Goal: Task Accomplishment & Management: Use online tool/utility

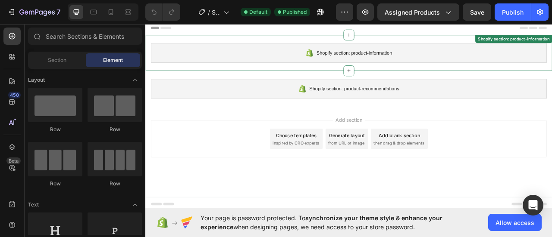
click at [403, 61] on span "Shopify section: product-information" at bounding box center [410, 61] width 96 height 10
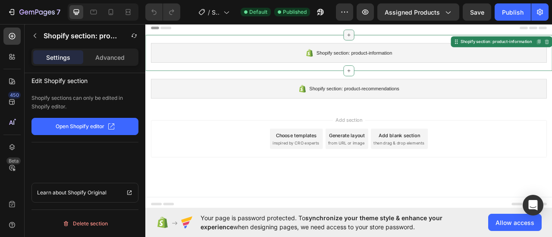
click at [404, 41] on icon at bounding box center [403, 38] width 7 height 7
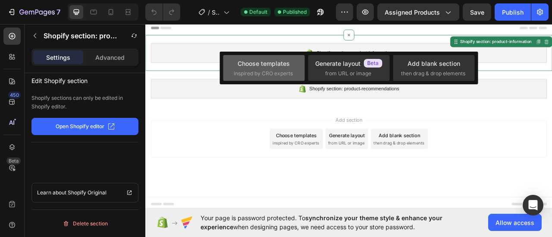
click at [287, 61] on div "Choose templates" at bounding box center [263, 63] width 52 height 9
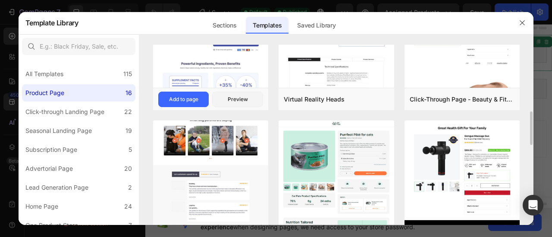
scroll to position [129, 0]
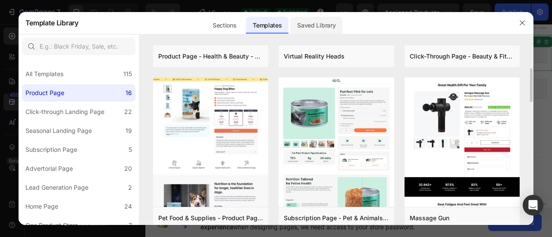
click at [319, 20] on div "Saved Library" at bounding box center [316, 25] width 52 height 17
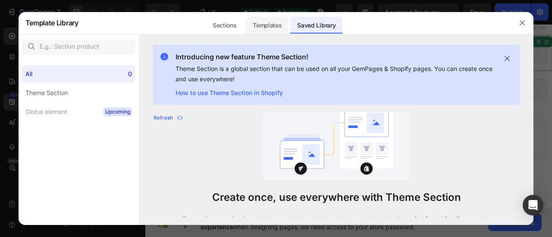
click at [274, 24] on div "Templates" at bounding box center [267, 25] width 43 height 17
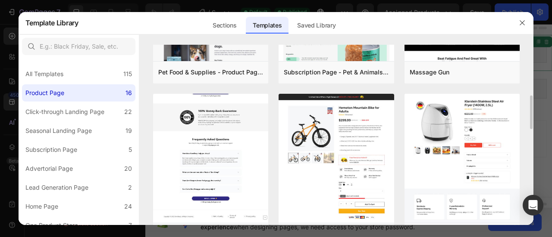
scroll to position [0, 0]
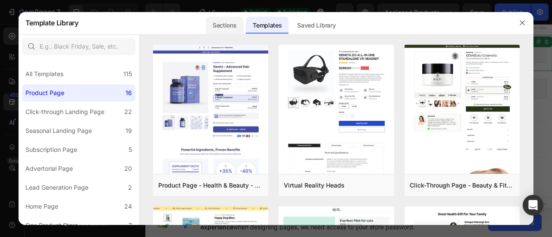
click at [230, 17] on div "Sections" at bounding box center [224, 25] width 37 height 17
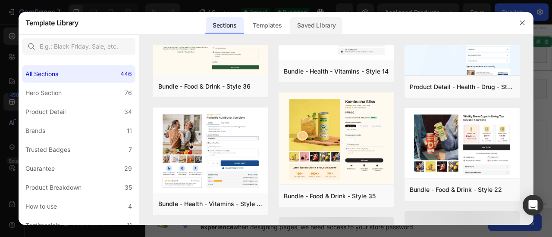
scroll to position [171, 0]
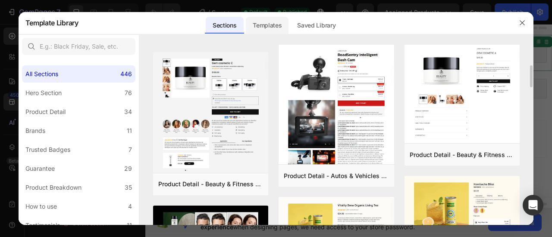
click at [285, 21] on div "Templates" at bounding box center [267, 25] width 43 height 17
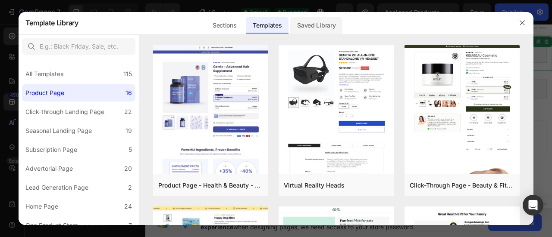
click at [306, 28] on div "Saved Library" at bounding box center [316, 25] width 52 height 17
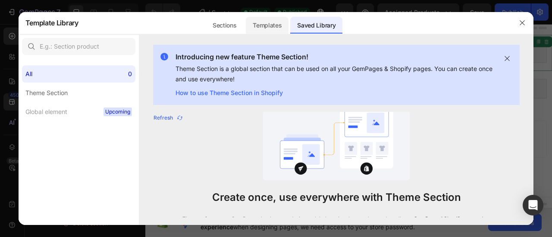
click at [265, 27] on div "Templates" at bounding box center [267, 25] width 43 height 17
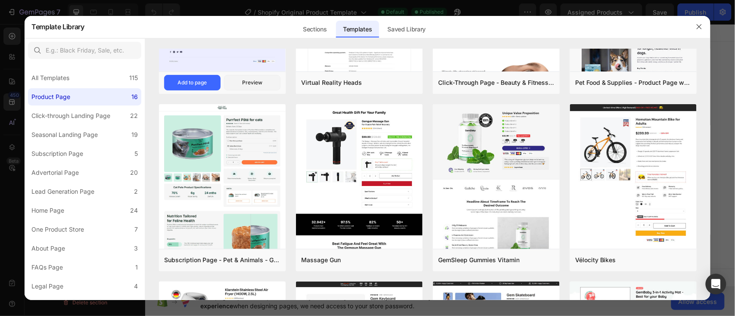
scroll to position [0, 0]
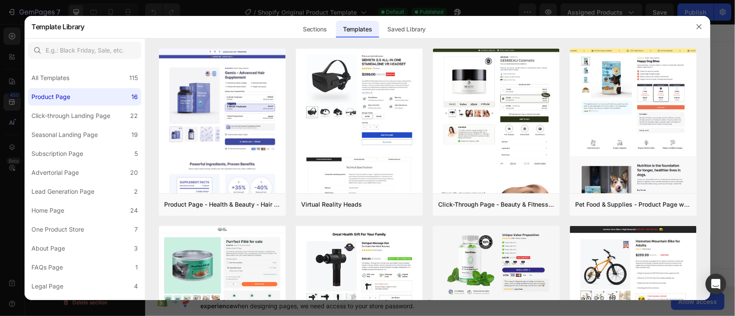
drag, startPoint x: 506, startPoint y: 38, endPoint x: 494, endPoint y: 44, distance: 14.1
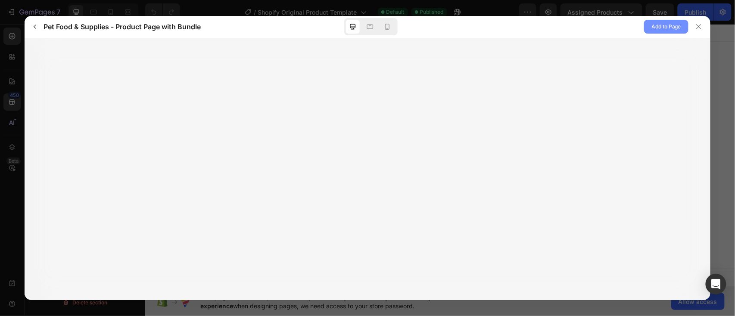
click at [551, 22] on span "Add to Page" at bounding box center [667, 27] width 30 height 10
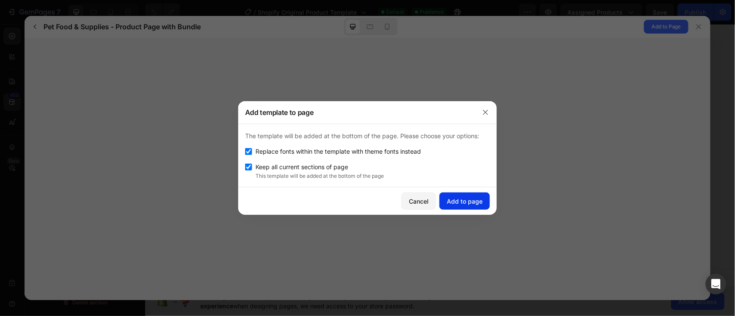
click at [472, 200] on div "Add to page" at bounding box center [465, 201] width 36 height 9
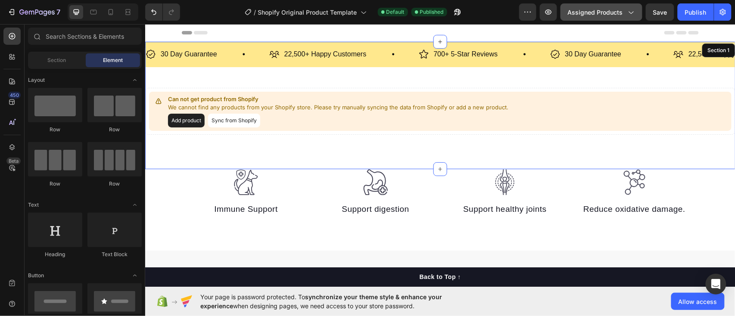
click at [551, 9] on span "Assigned Products" at bounding box center [595, 12] width 55 height 9
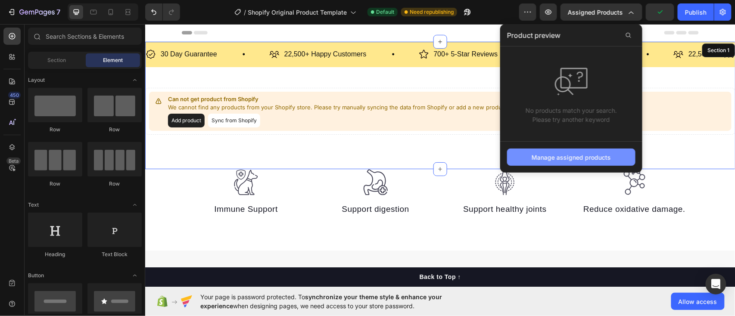
click at [551, 157] on div "Manage assigned products" at bounding box center [571, 157] width 79 height 9
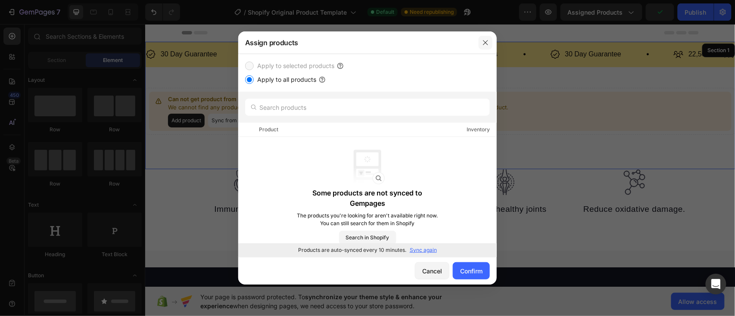
click at [480, 41] on button "button" at bounding box center [486, 43] width 14 height 14
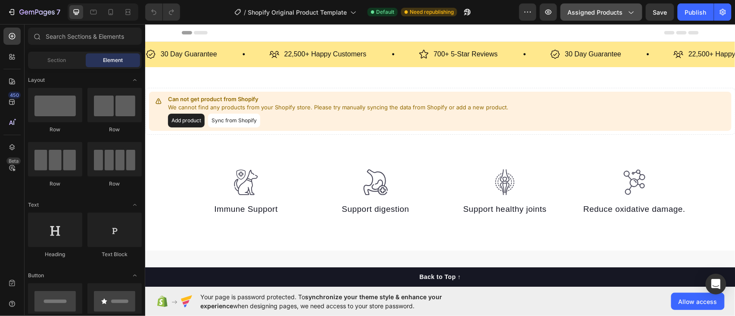
click at [596, 9] on span "Assigned Products" at bounding box center [595, 12] width 55 height 9
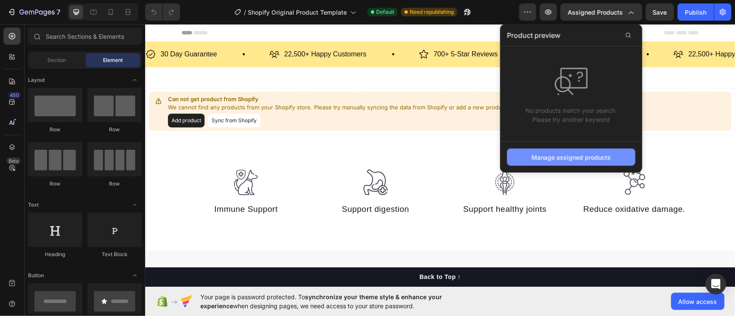
click at [538, 160] on div "Manage assigned products" at bounding box center [571, 157] width 79 height 9
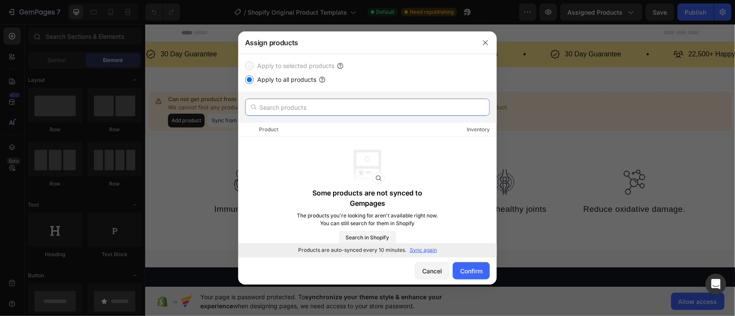
click at [381, 103] on input "text" at bounding box center [367, 107] width 245 height 17
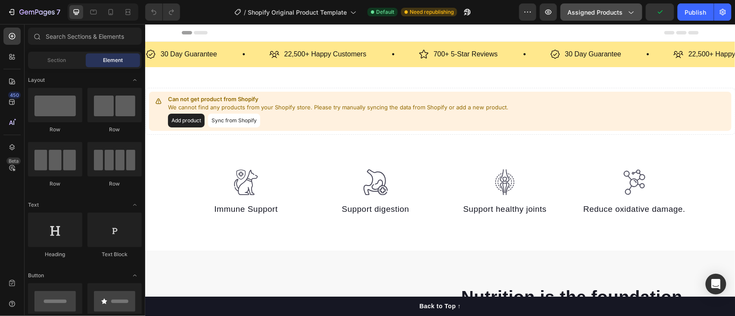
click at [587, 14] on span "Assigned Products" at bounding box center [595, 12] width 55 height 9
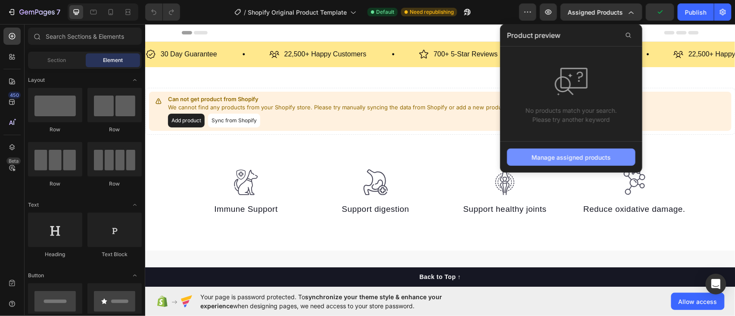
click at [544, 157] on div "Manage assigned products" at bounding box center [571, 157] width 79 height 9
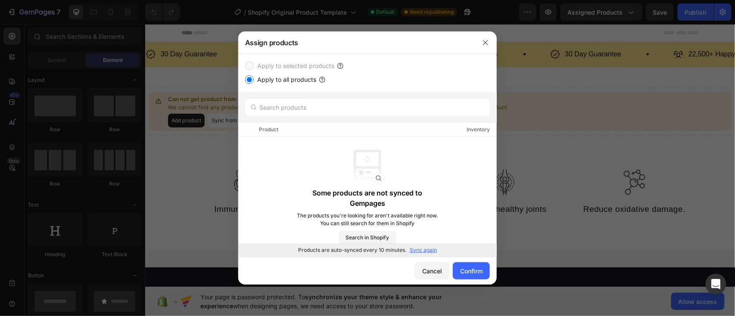
click at [257, 61] on label "Apply to selected products" at bounding box center [294, 66] width 81 height 10
click at [274, 104] on input "text" at bounding box center [367, 107] width 245 height 17
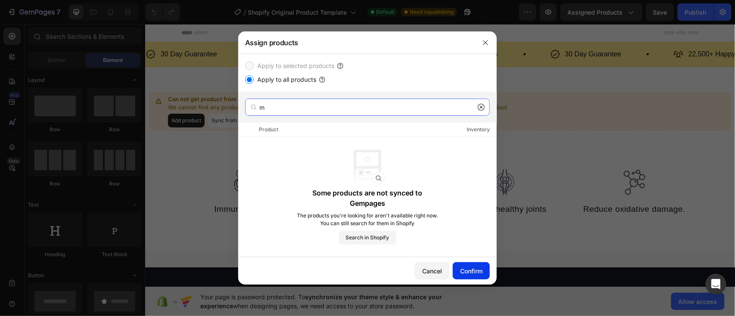
type input "m"
click at [460, 272] on div "Confirm" at bounding box center [471, 271] width 22 height 9
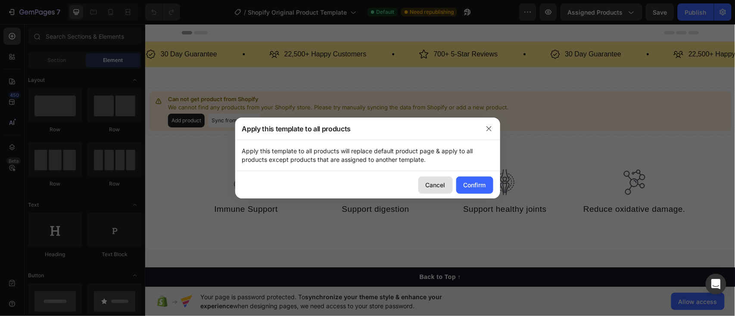
click at [441, 181] on div "Cancel" at bounding box center [436, 185] width 20 height 9
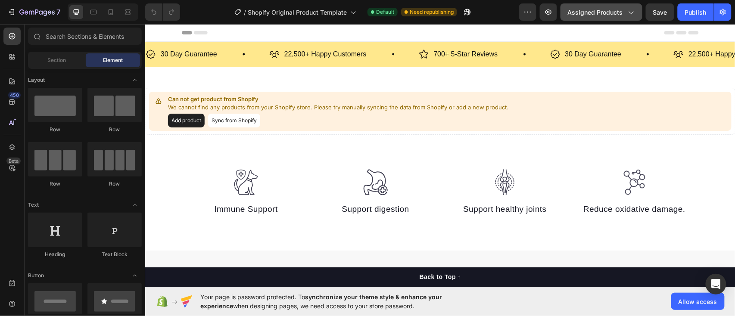
click at [590, 8] on span "Assigned Products" at bounding box center [595, 12] width 55 height 9
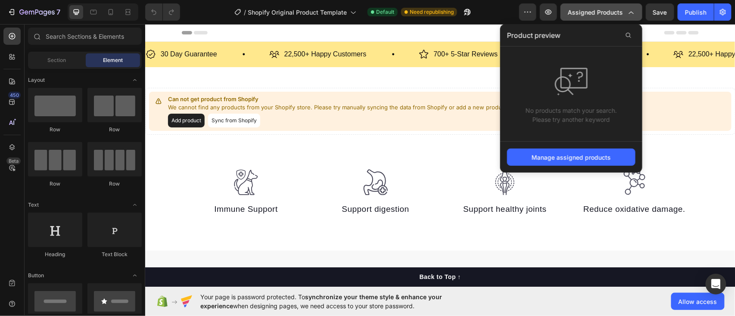
click at [590, 8] on span "Assigned Products" at bounding box center [595, 12] width 55 height 9
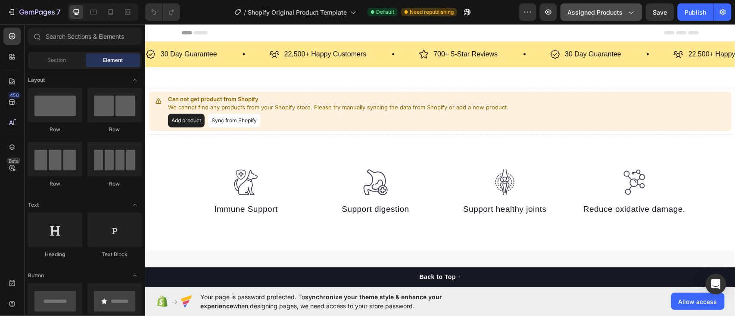
click at [591, 8] on span "Assigned Products" at bounding box center [595, 12] width 55 height 9
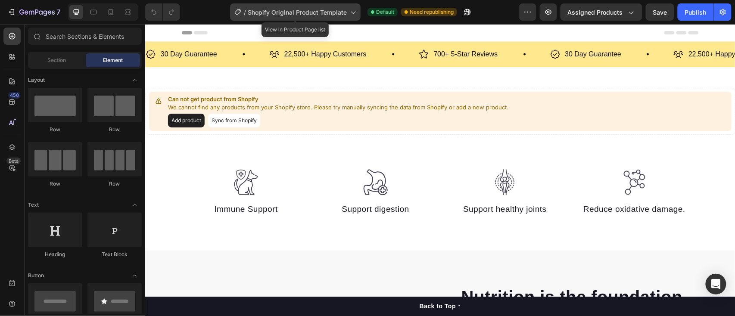
click at [320, 4] on div "/ Shopify Original Product Template" at bounding box center [295, 11] width 131 height 17
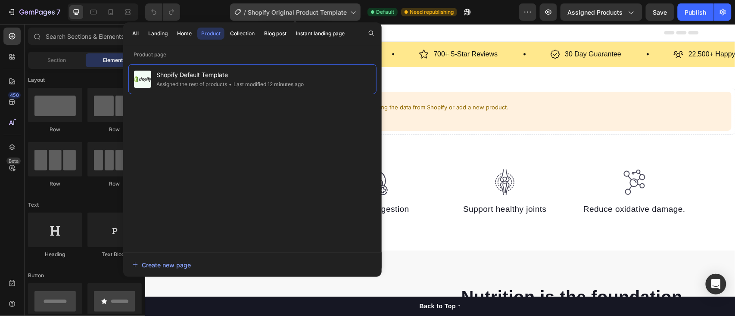
click at [317, 12] on span "Shopify Original Product Template" at bounding box center [297, 12] width 99 height 9
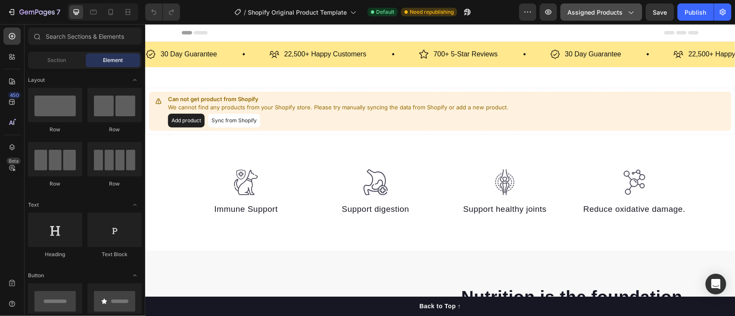
click at [608, 17] on button "Assigned Products" at bounding box center [602, 11] width 82 height 17
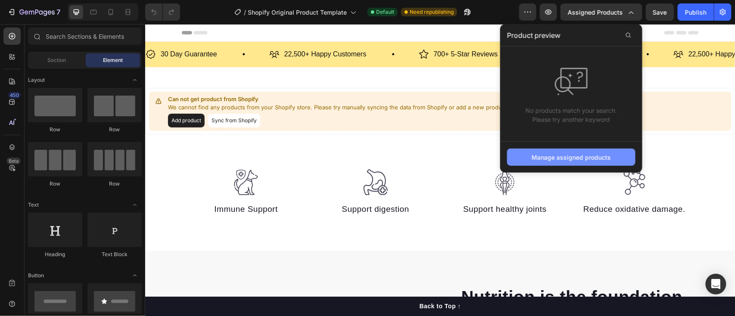
click at [556, 154] on div "Manage assigned products" at bounding box center [571, 157] width 79 height 9
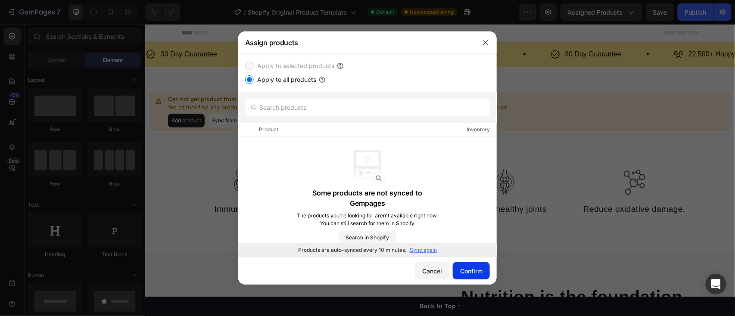
click at [467, 267] on div "Confirm" at bounding box center [471, 271] width 22 height 9
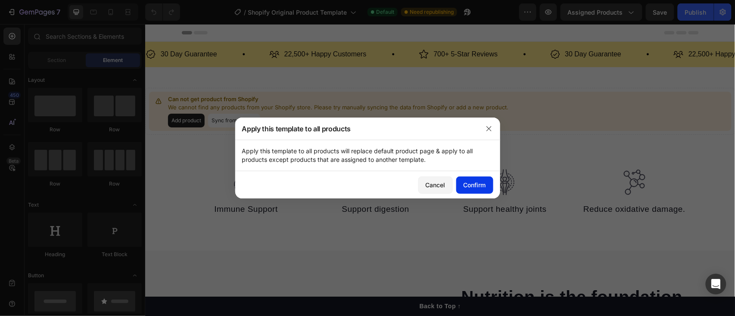
click at [472, 179] on button "Confirm" at bounding box center [474, 185] width 37 height 17
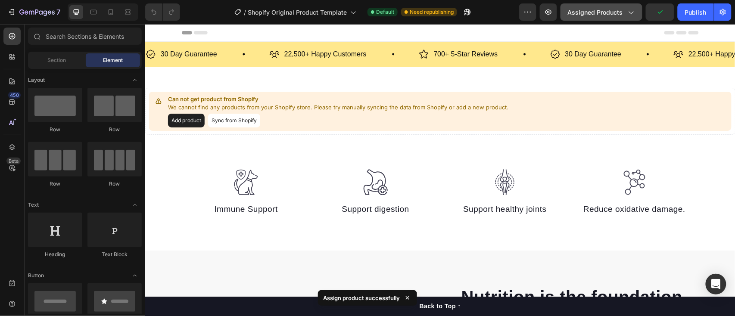
click at [626, 15] on div "Assigned Products" at bounding box center [601, 12] width 67 height 9
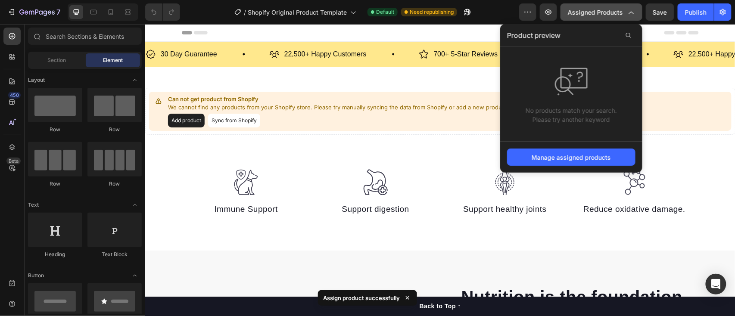
click at [617, 10] on span "Assigned Products" at bounding box center [595, 12] width 55 height 9
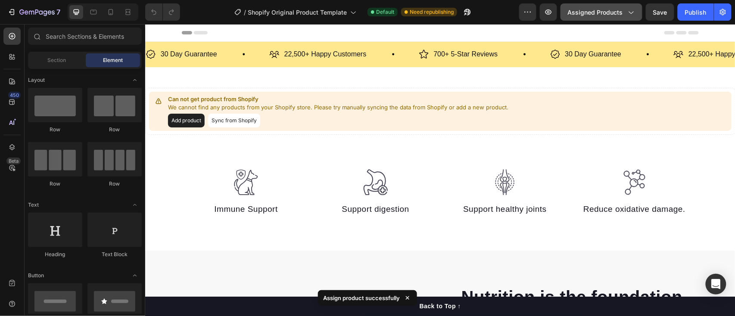
drag, startPoint x: 617, startPoint y: 10, endPoint x: 595, endPoint y: 10, distance: 22.4
click at [616, 10] on span "Assigned Products" at bounding box center [595, 12] width 55 height 9
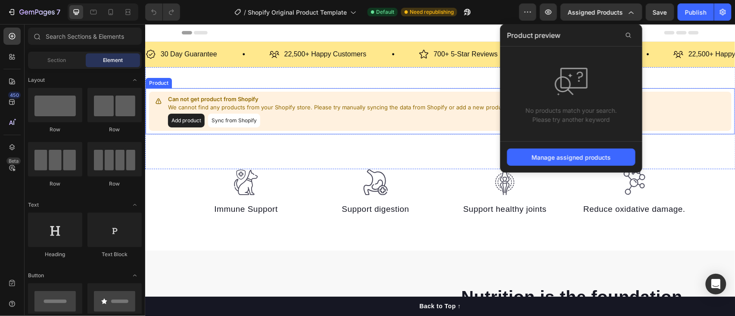
click at [222, 117] on button "Sync from Shopify" at bounding box center [234, 120] width 52 height 14
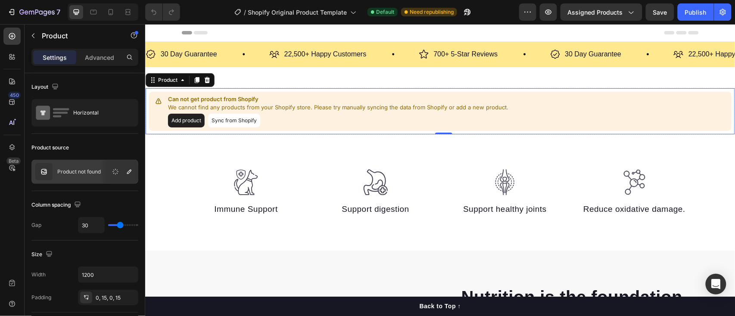
click at [222, 116] on button "Sync from Shopify" at bounding box center [234, 120] width 52 height 14
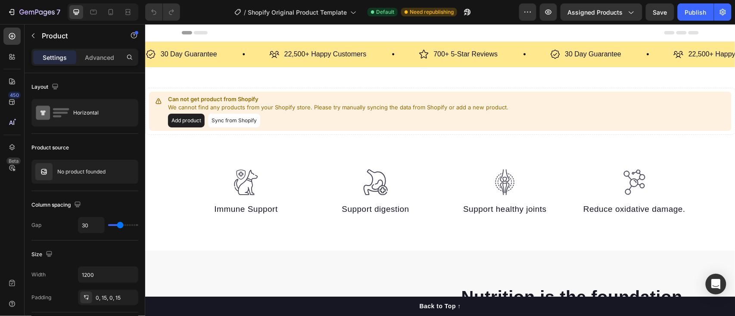
click at [222, 118] on button "Sync from Shopify" at bounding box center [234, 120] width 52 height 14
click at [195, 119] on button "Add product" at bounding box center [186, 120] width 37 height 14
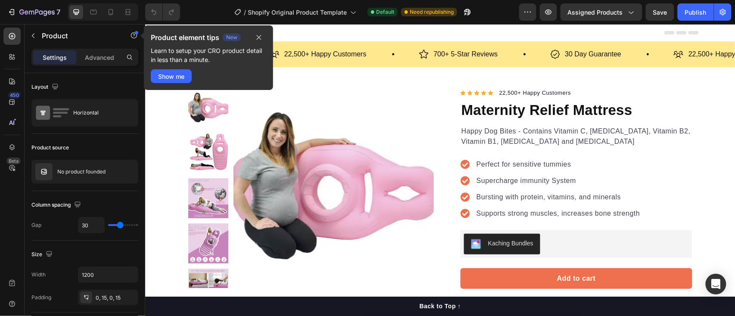
click at [383, 33] on div at bounding box center [439, 32] width 517 height 17
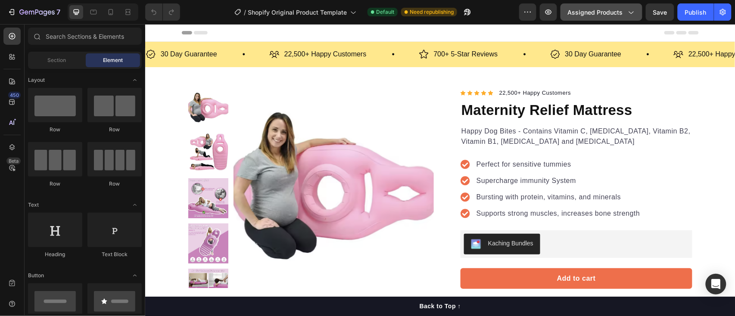
click at [612, 12] on span "Assigned Products" at bounding box center [595, 12] width 55 height 9
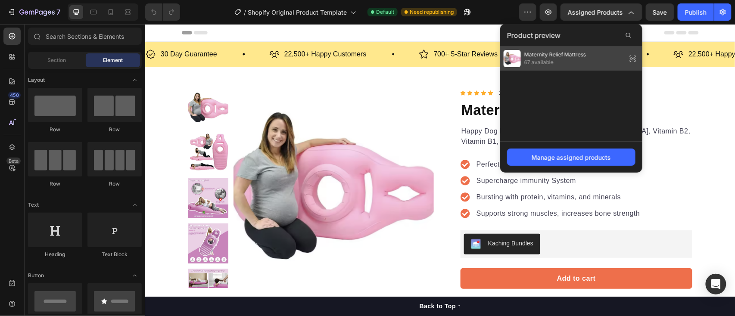
click at [554, 60] on span "67 available" at bounding box center [556, 63] width 62 height 8
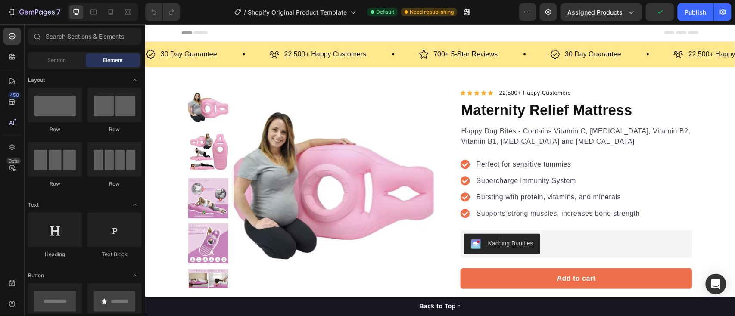
click at [423, 39] on div at bounding box center [439, 32] width 517 height 17
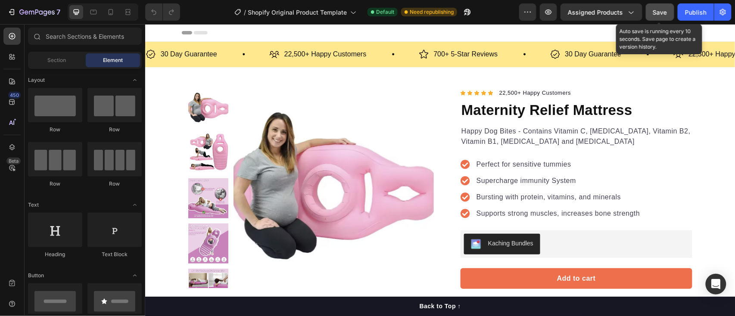
click at [659, 16] on div "Save" at bounding box center [660, 12] width 14 height 9
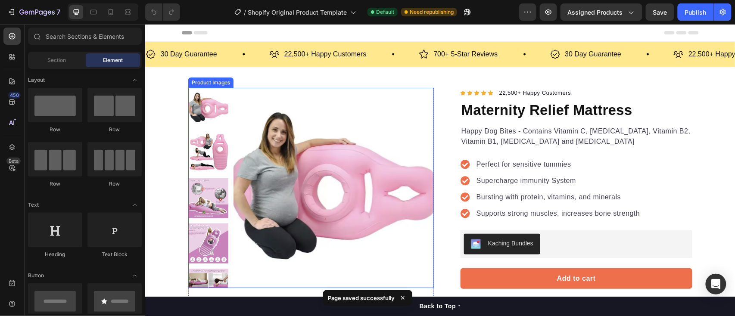
click at [200, 147] on img at bounding box center [208, 153] width 40 height 40
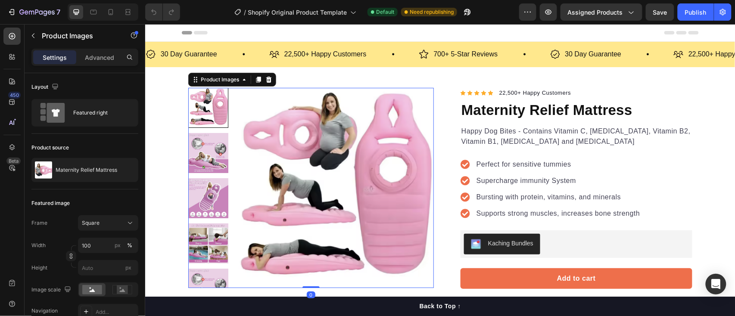
click at [201, 165] on img at bounding box center [208, 153] width 40 height 40
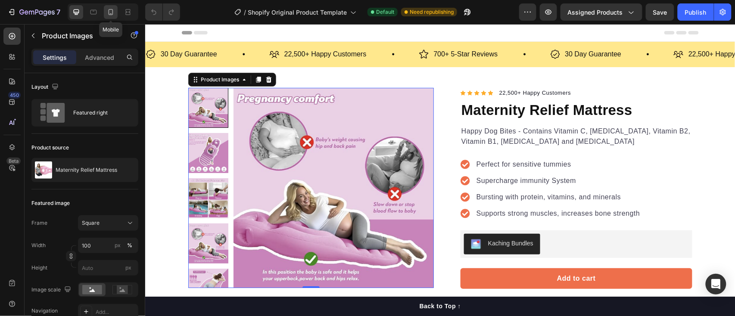
click at [114, 15] on icon at bounding box center [110, 12] width 9 height 9
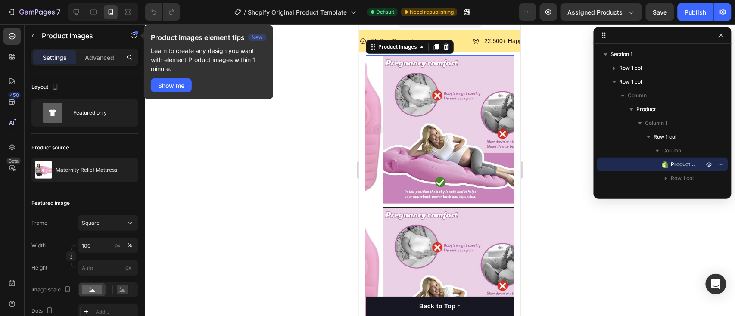
scroll to position [12, 0]
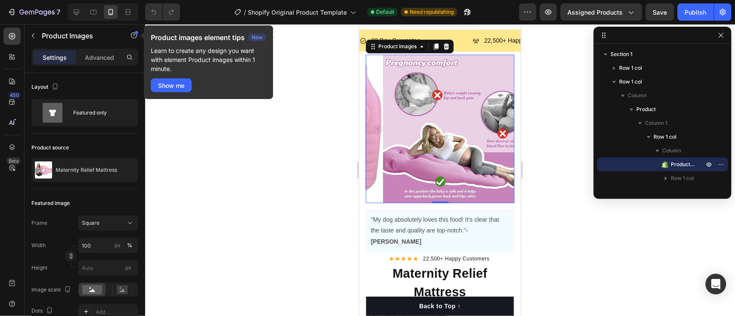
click at [543, 108] on div at bounding box center [440, 170] width 590 height 292
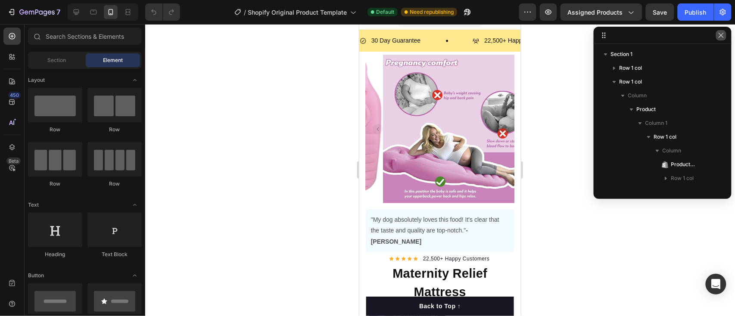
click at [718, 38] on icon "button" at bounding box center [721, 35] width 7 height 7
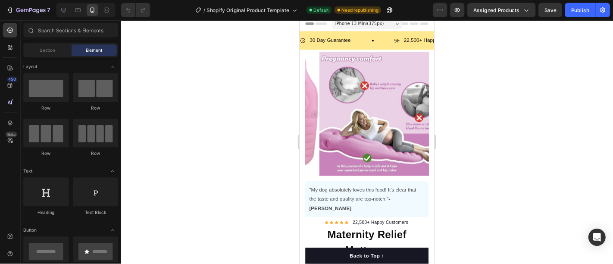
scroll to position [0, 0]
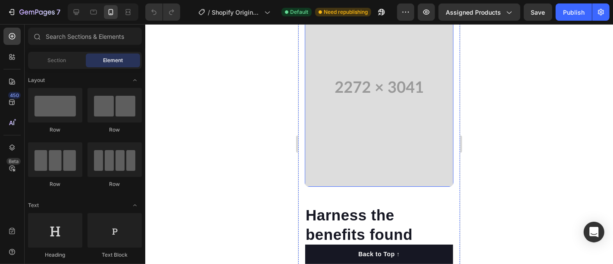
click at [366, 112] on video at bounding box center [378, 86] width 149 height 199
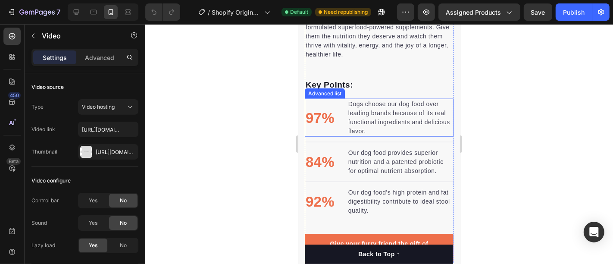
scroll to position [885, 0]
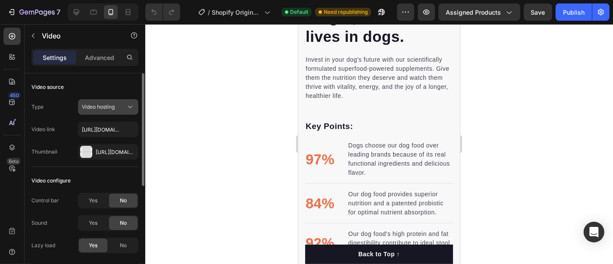
click at [104, 112] on button "Video hosting" at bounding box center [108, 107] width 60 height 16
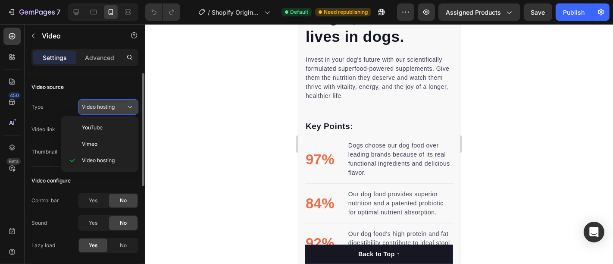
click at [106, 109] on span "Video hosting" at bounding box center [98, 106] width 33 height 6
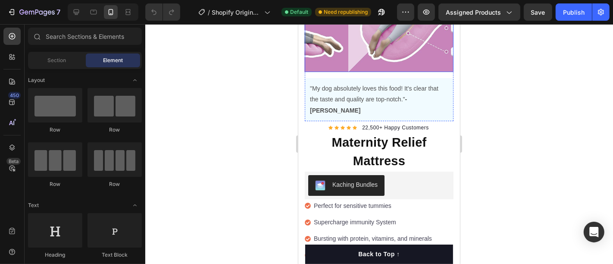
scroll to position [0, 0]
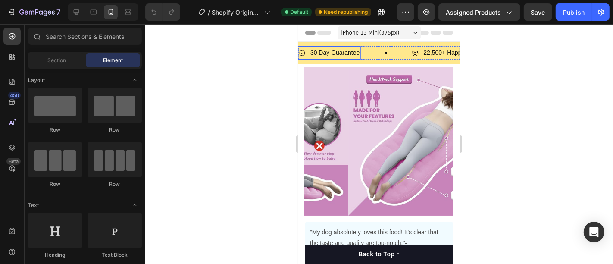
click at [352, 46] on div "30 Day Guarantee" at bounding box center [335, 52] width 52 height 13
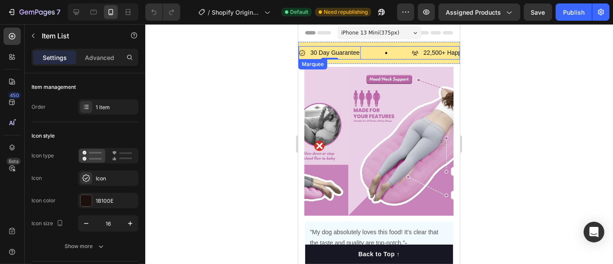
click at [374, 47] on div "30 Day Guarantee Item List 0" at bounding box center [354, 52] width 113 height 13
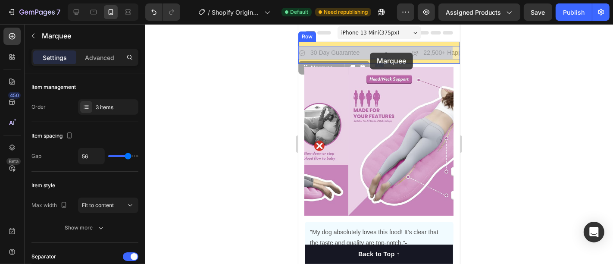
drag, startPoint x: 377, startPoint y: 47, endPoint x: 371, endPoint y: 52, distance: 7.9
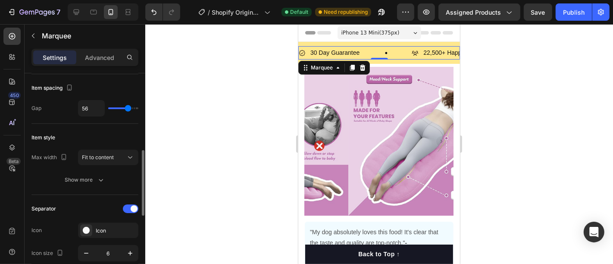
scroll to position [96, 0]
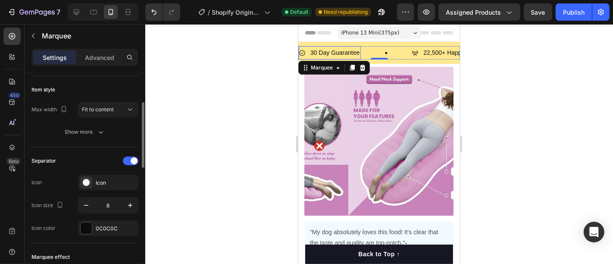
click at [327, 51] on p "30 Day Guarantee" at bounding box center [334, 52] width 49 height 11
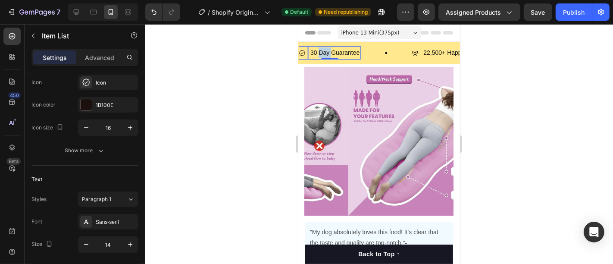
scroll to position [0, 0]
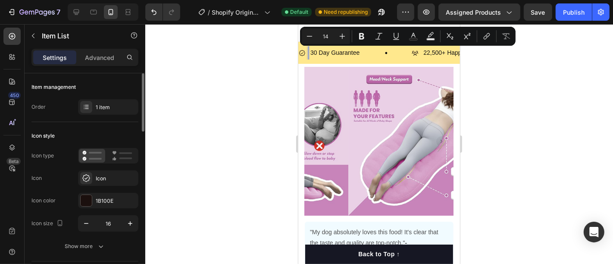
click at [340, 50] on p "30 Day Guarantee" at bounding box center [334, 52] width 49 height 11
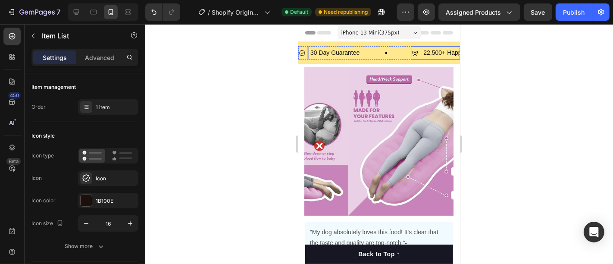
click at [435, 49] on p "22,500+ Happy Customers" at bounding box center [459, 52] width 72 height 11
click at [480, 61] on div at bounding box center [379, 144] width 468 height 240
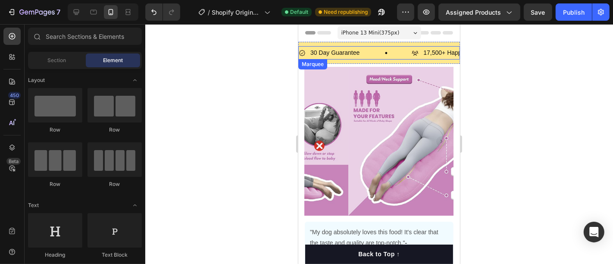
click at [370, 50] on div "30 Day Guarantee Item List" at bounding box center [354, 52] width 113 height 13
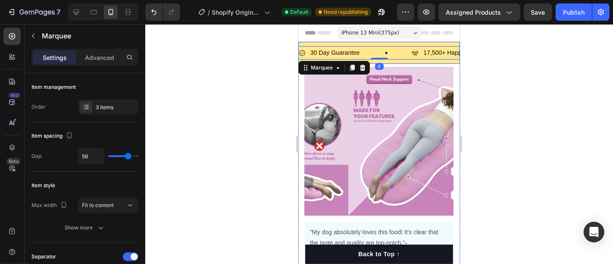
click at [325, 41] on div "30 Day Guarantee Item List 17,500+ Happy Customers Item List 700+ 5-Star Review…" at bounding box center [379, 52] width 162 height 22
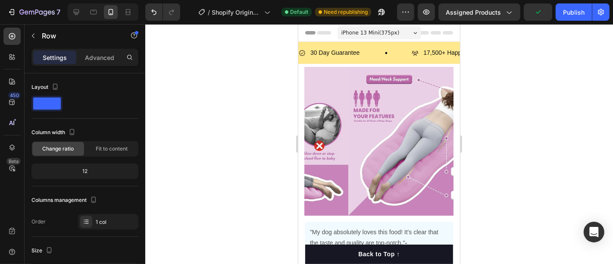
click at [319, 43] on div "30 Day Guarantee Item List 17,500+ Happy Customers Item List 700+ 5-Star Review…" at bounding box center [379, 52] width 162 height 22
click at [318, 44] on div "30 Day Guarantee Item List 17,500+ Happy Customers Item List 700+ 5-Star Review…" at bounding box center [379, 52] width 162 height 22
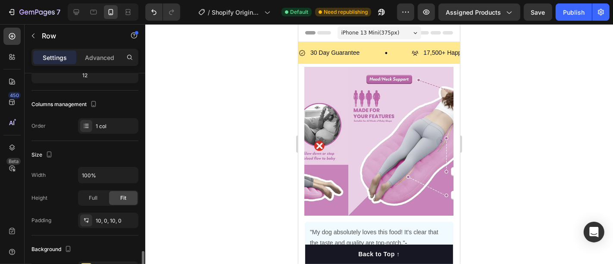
scroll to position [191, 0]
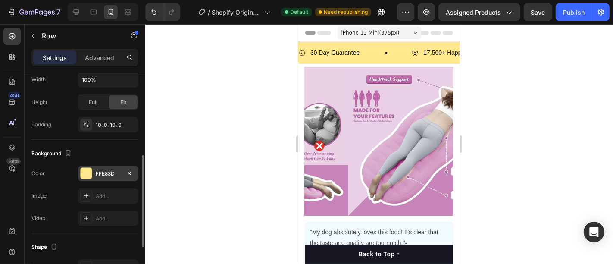
click at [109, 167] on div "FFE88D" at bounding box center [108, 174] width 60 height 16
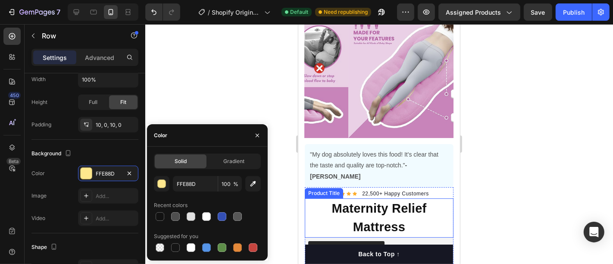
scroll to position [96, 0]
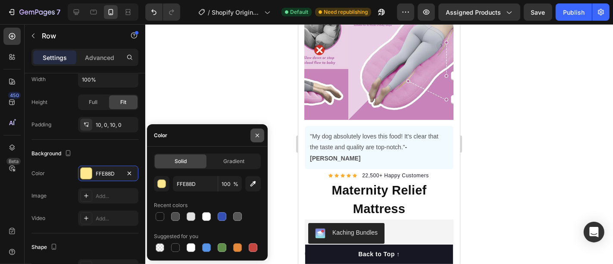
click at [259, 130] on button "button" at bounding box center [257, 135] width 14 height 14
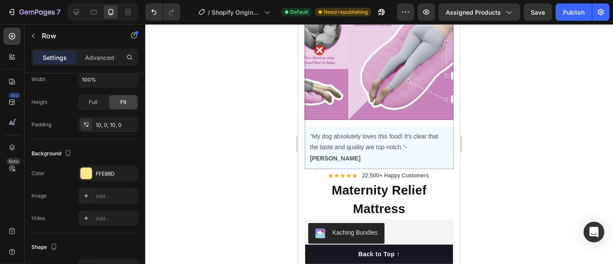
scroll to position [0, 0]
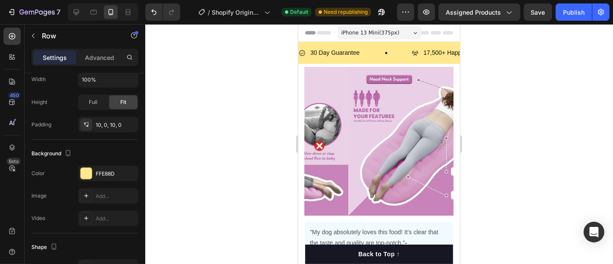
click at [303, 42] on div "30 Day Guarantee Item List 17,500+ Happy Customers Item List 700+ 5-Star Review…" at bounding box center [379, 52] width 162 height 22
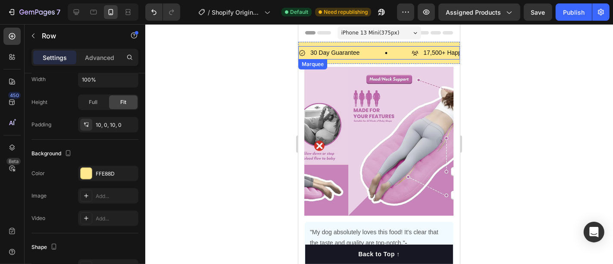
click at [362, 58] on div "30 Day Guarantee Item List" at bounding box center [354, 52] width 113 height 13
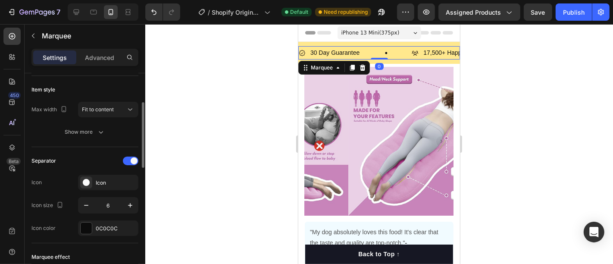
scroll to position [144, 0]
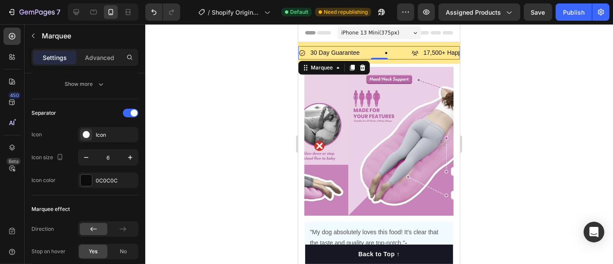
click at [192, 44] on div at bounding box center [379, 144] width 468 height 240
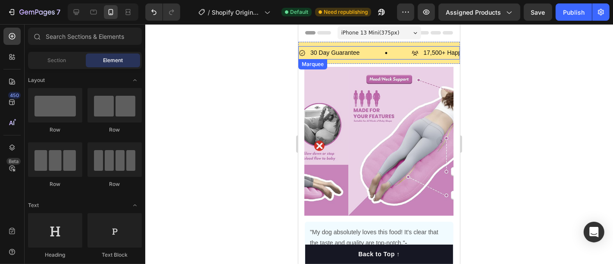
click at [362, 58] on div "30 Day Guarantee Item List" at bounding box center [354, 52] width 113 height 13
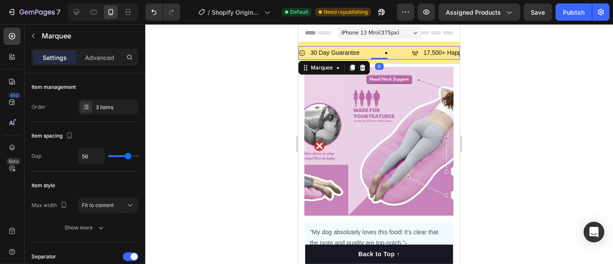
click at [362, 50] on div "30 Day Guarantee Item List" at bounding box center [354, 52] width 113 height 13
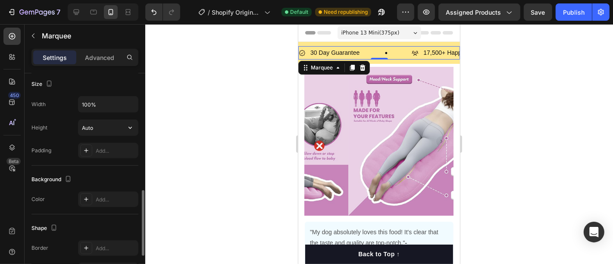
scroll to position [488, 0]
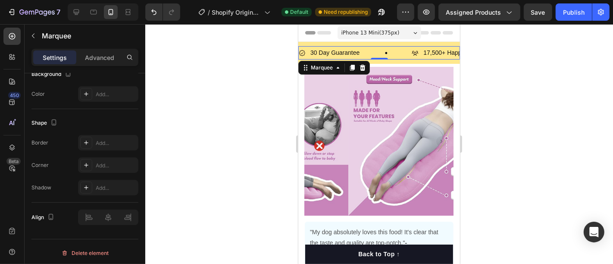
click at [270, 66] on div at bounding box center [379, 144] width 468 height 240
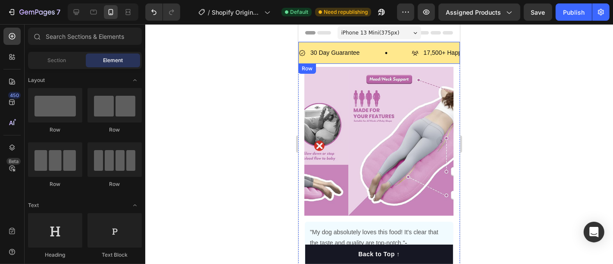
click at [372, 42] on div "30 Day Guarantee Item List 17,500+ Happy Customers Item List 700+ 5-Star Review…" at bounding box center [379, 52] width 162 height 22
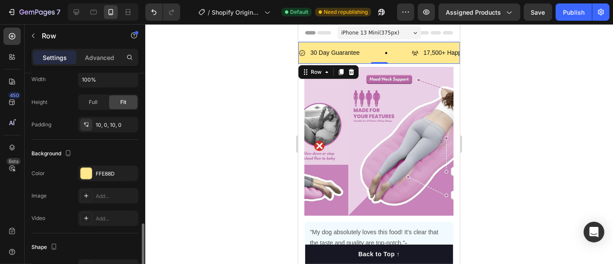
scroll to position [239, 0]
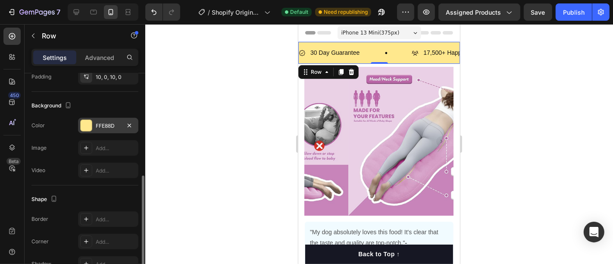
drag, startPoint x: 96, startPoint y: 127, endPoint x: 106, endPoint y: 126, distance: 9.5
click at [97, 126] on div "FFE88D" at bounding box center [108, 126] width 25 height 8
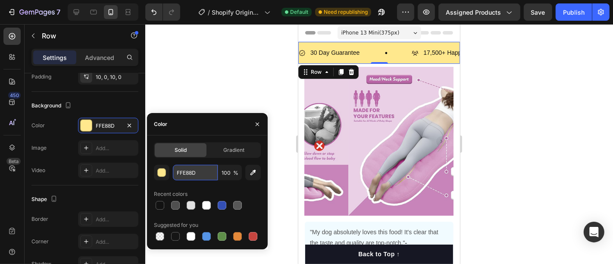
click at [191, 169] on input "FFE88D" at bounding box center [195, 173] width 45 height 16
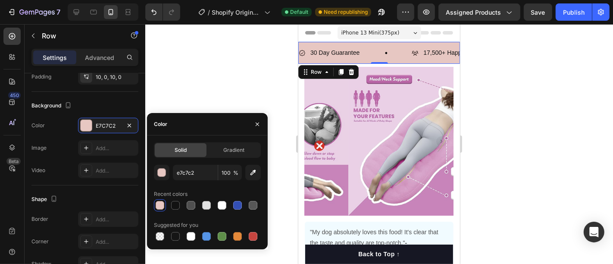
type input "E7C7C2"
click at [273, 69] on div at bounding box center [379, 144] width 468 height 240
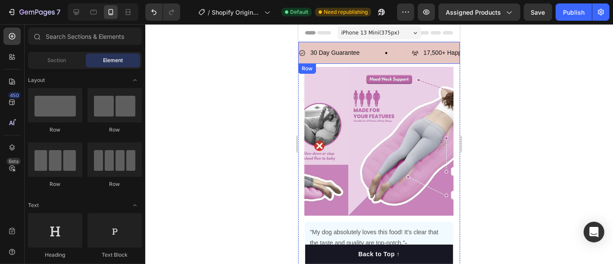
click at [363, 58] on div "30 Day Guarantee Item List" at bounding box center [354, 52] width 113 height 13
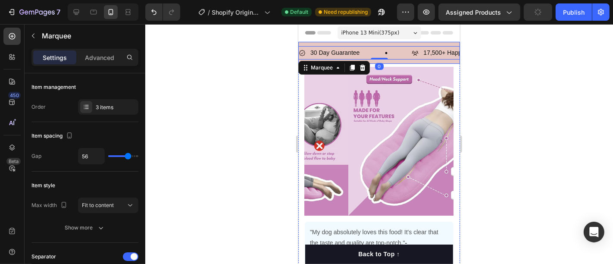
click at [316, 42] on div "30 Day Guarantee Item List 17,500+ Happy Customers Item List 700+ 5-Star Review…" at bounding box center [379, 52] width 162 height 22
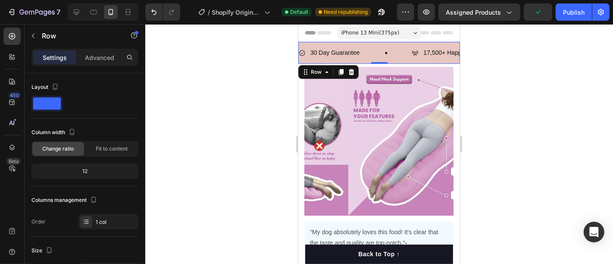
click at [316, 42] on div "30 Day Guarantee Item List 17,500+ Happy Customers Item List 700+ 5-Star Review…" at bounding box center [379, 52] width 162 height 22
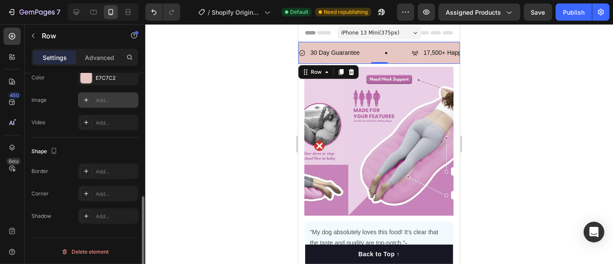
scroll to position [0, 0]
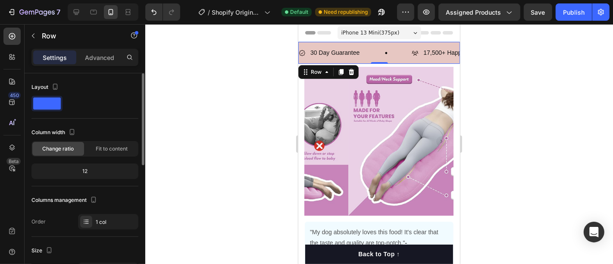
click at [172, 94] on div at bounding box center [379, 144] width 468 height 240
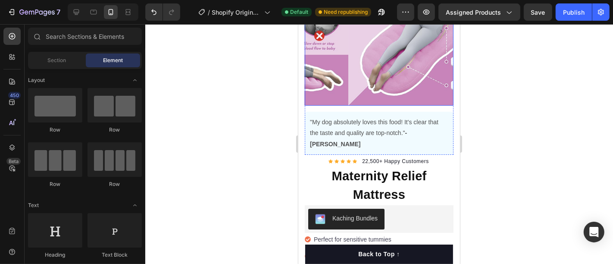
scroll to position [144, 0]
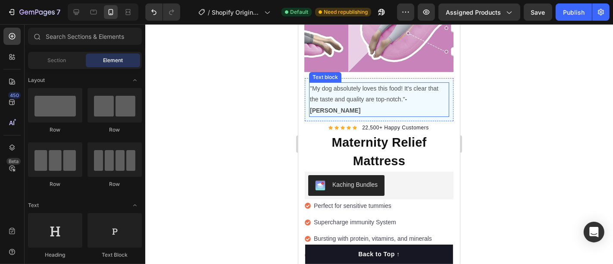
click at [331, 84] on p ""My dog absolutely loves this food! It's clear that the taste and quality are t…" at bounding box center [378, 99] width 138 height 33
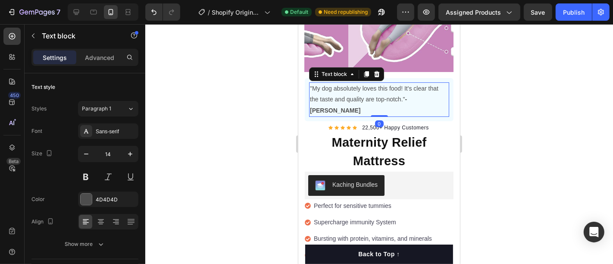
click at [331, 84] on p ""My dog absolutely loves this food! It's clear that the taste and quality are t…" at bounding box center [378, 99] width 138 height 33
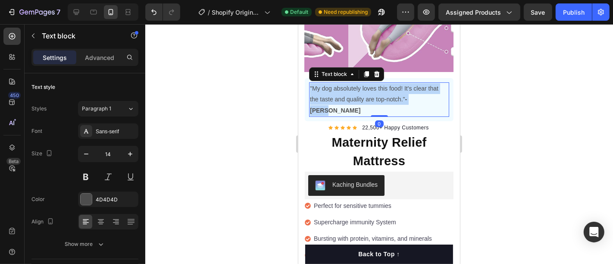
click at [331, 84] on p ""My dog absolutely loves this food! It's clear that the taste and quality are t…" at bounding box center [378, 99] width 138 height 33
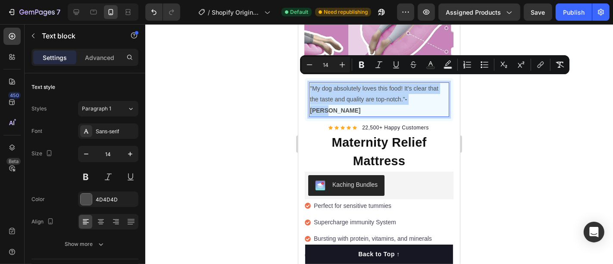
copy p ""My dog absolutely loves this food! It's clear that the taste and quality are t…"
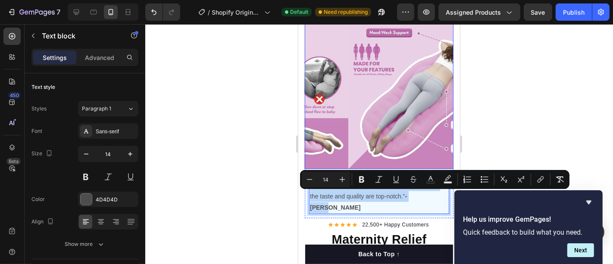
scroll to position [48, 0]
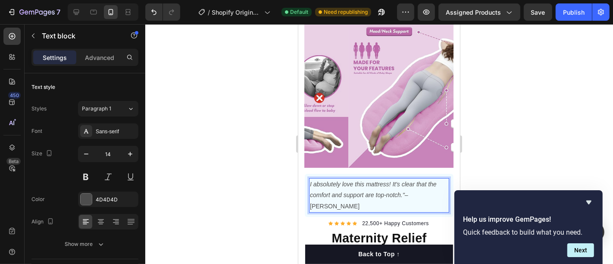
click at [409, 182] on p "I absolutely love this mattress! It's clear that the comfort and support are to…" at bounding box center [378, 194] width 138 height 33
click at [476, 172] on div at bounding box center [379, 144] width 468 height 240
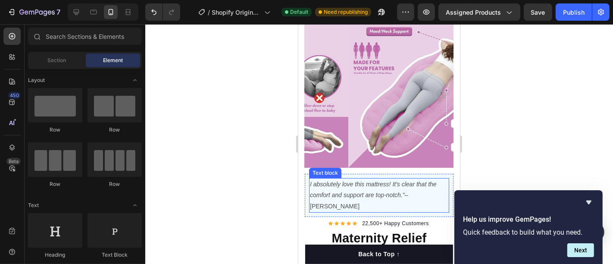
click at [410, 184] on p "I absolutely love this mattress! It's clear that the comfort and support are to…" at bounding box center [378, 194] width 138 height 33
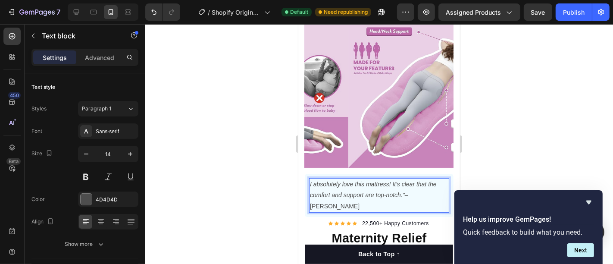
click at [503, 162] on div at bounding box center [379, 144] width 468 height 240
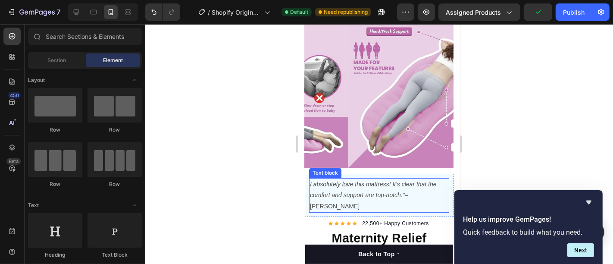
click at [404, 184] on icon "I absolutely love this mattress! It's clear that the comfort and support are to…" at bounding box center [372, 189] width 127 height 18
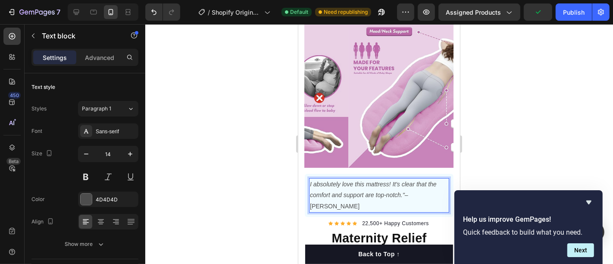
click at [404, 184] on p "I absolutely love this mattress! It's clear that the comfort and support are to…" at bounding box center [378, 194] width 138 height 33
click at [490, 137] on div at bounding box center [379, 144] width 468 height 240
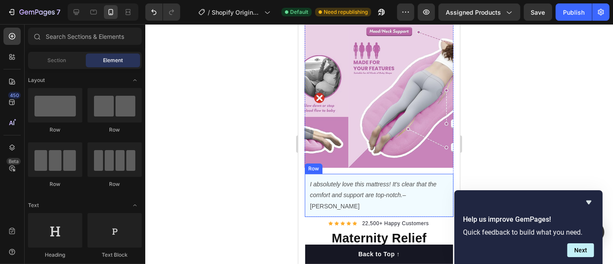
click at [306, 191] on div "I absolutely love this mattress! It's clear that the comfort and support are to…" at bounding box center [378, 194] width 149 height 43
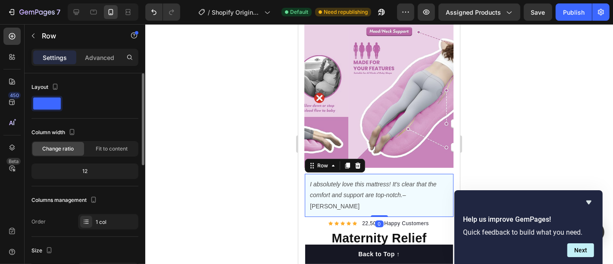
scroll to position [191, 0]
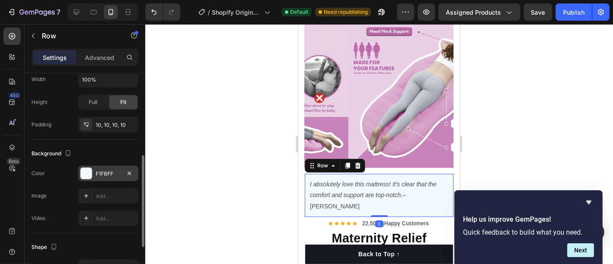
click at [101, 175] on div "F1FBFF" at bounding box center [108, 174] width 25 height 8
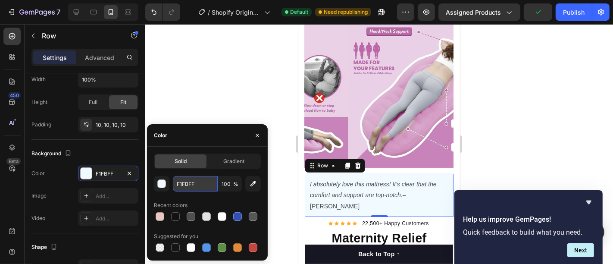
click at [192, 183] on input "F1FBFF" at bounding box center [195, 184] width 45 height 16
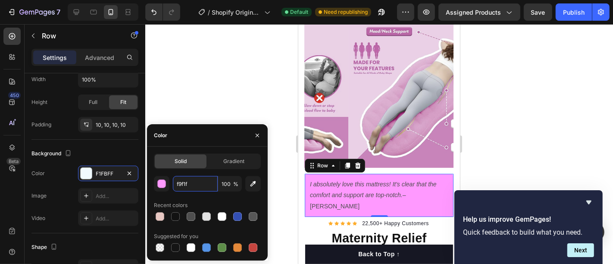
type input "f9f1f0"
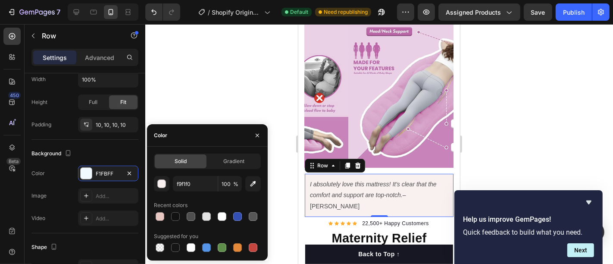
click at [228, 62] on div at bounding box center [379, 144] width 468 height 240
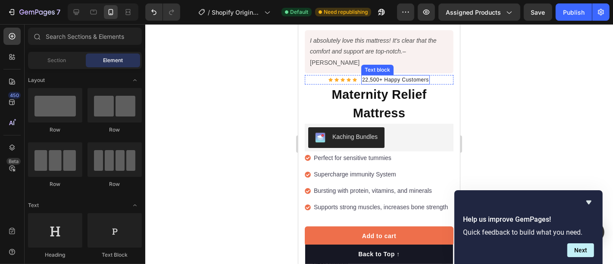
scroll to position [239, 0]
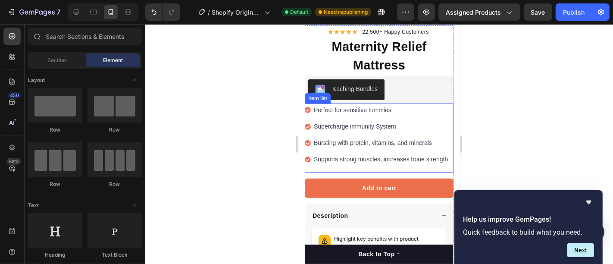
click at [307, 107] on icon at bounding box center [307, 110] width 6 height 6
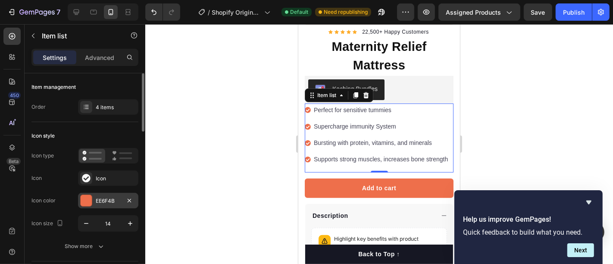
click at [96, 199] on div "EE6F4B" at bounding box center [108, 201] width 25 height 8
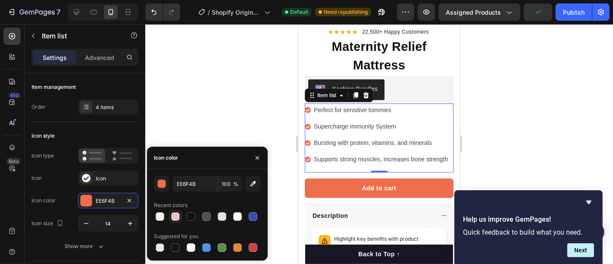
click at [177, 214] on div at bounding box center [175, 216] width 9 height 9
click at [191, 181] on input "E7C7C2" at bounding box center [195, 184] width 45 height 16
paste input "B18B8"
type input "B18B82"
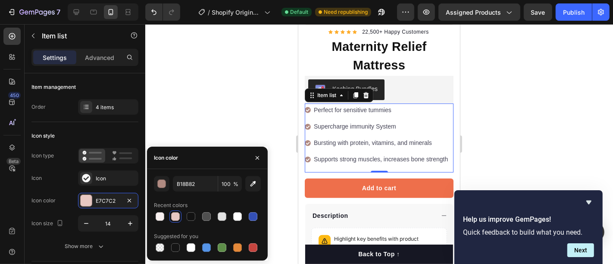
click at [200, 135] on div at bounding box center [379, 144] width 468 height 240
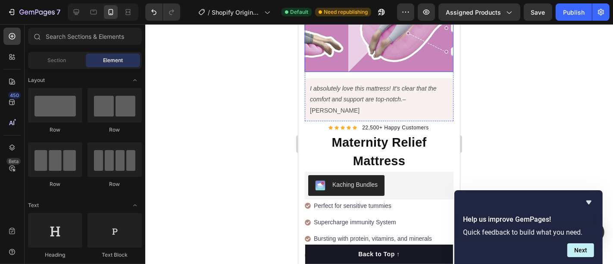
scroll to position [191, 0]
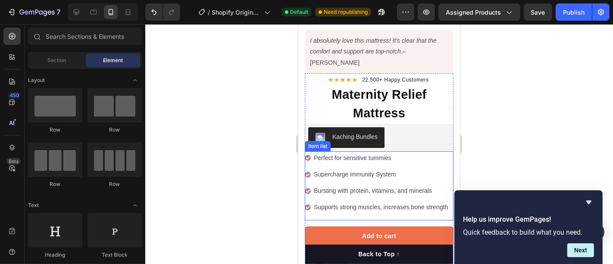
click at [351, 152] on p "Perfect for sensitive tummies" at bounding box center [380, 157] width 134 height 11
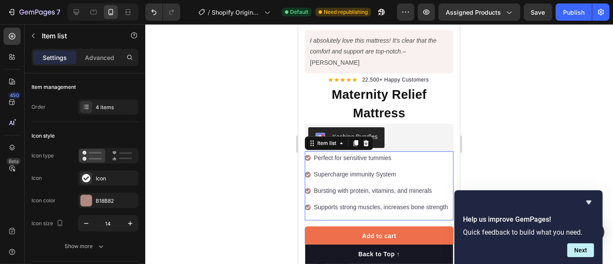
click at [351, 152] on p "Perfect for sensitive tummies" at bounding box center [380, 157] width 134 height 11
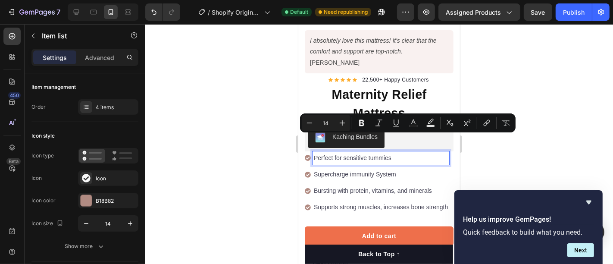
click at [331, 152] on p "Perfect for sensitive tummies" at bounding box center [380, 157] width 134 height 11
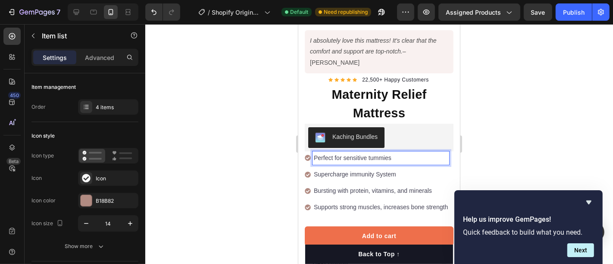
click at [331, 152] on p "Perfect for sensitive tummies" at bounding box center [380, 157] width 134 height 11
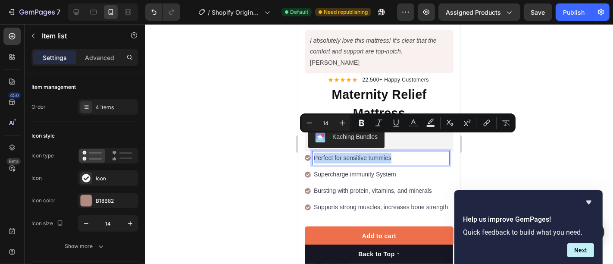
copy p "Perfect for sensitive tummies"
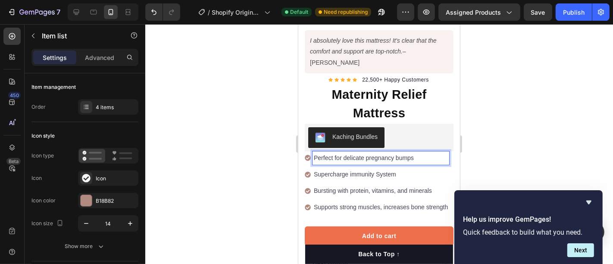
click at [334, 169] on p "Supercharge immunity System" at bounding box center [380, 174] width 134 height 11
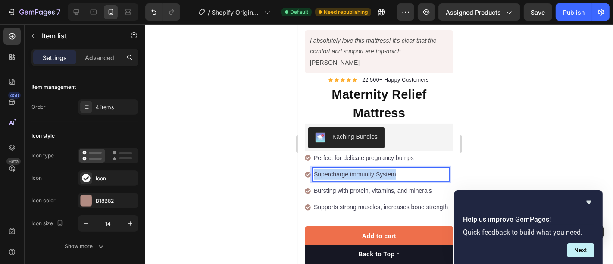
click at [334, 169] on p "Supercharge immunity System" at bounding box center [380, 174] width 134 height 11
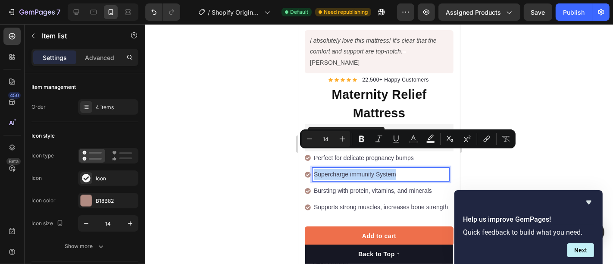
copy p "Supercharge immunity System"
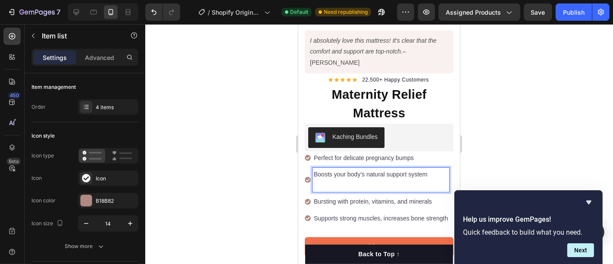
click at [341, 196] on p "Bursting with protein, vitamins, and minerals" at bounding box center [380, 201] width 134 height 11
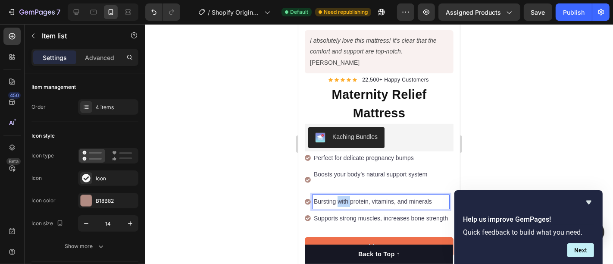
click at [341, 196] on p "Bursting with protein, vitamins, and minerals" at bounding box center [380, 201] width 134 height 11
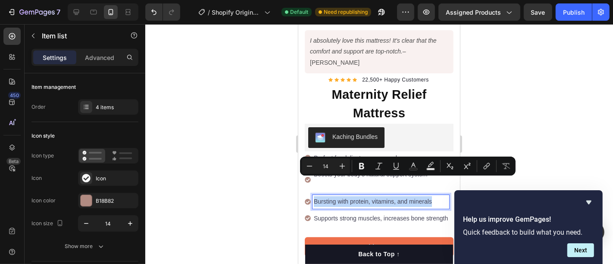
copy p "Bursting with protein, vitamins, and minerals"
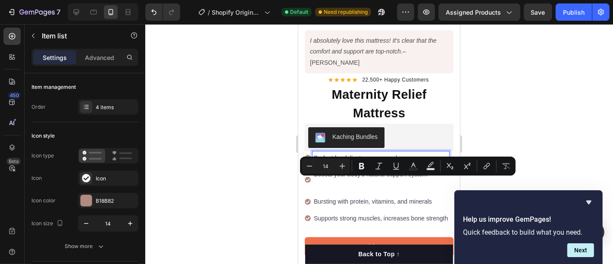
click at [335, 152] on p "Perfect for delicate pregnancy bumps" at bounding box center [380, 157] width 134 height 11
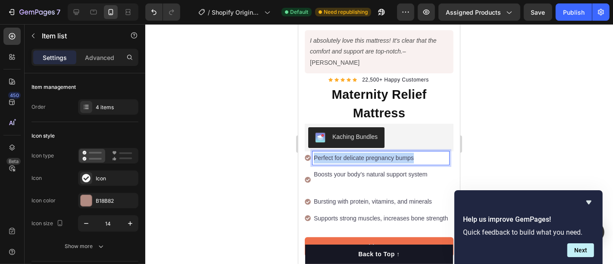
click at [335, 152] on p "Perfect for delicate pregnancy bumps" at bounding box center [380, 157] width 134 height 11
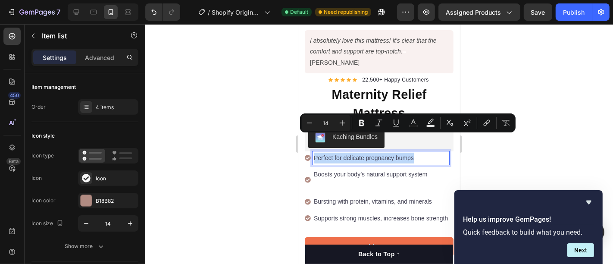
copy p "Perfect for delicate pregnancy bumps"
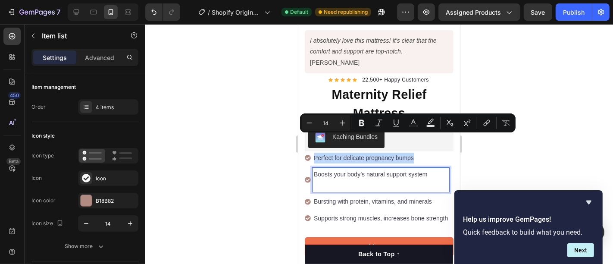
click at [340, 169] on p "Boosts your body’s natural support system" at bounding box center [380, 174] width 134 height 11
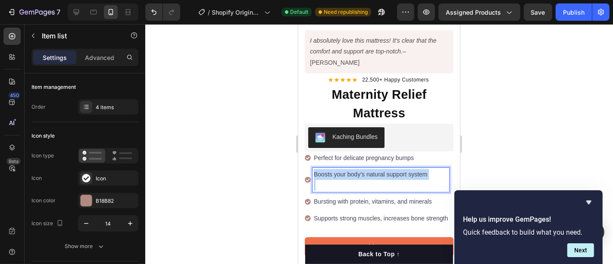
click at [340, 169] on p "Boosts your body’s natural support system" at bounding box center [380, 174] width 134 height 11
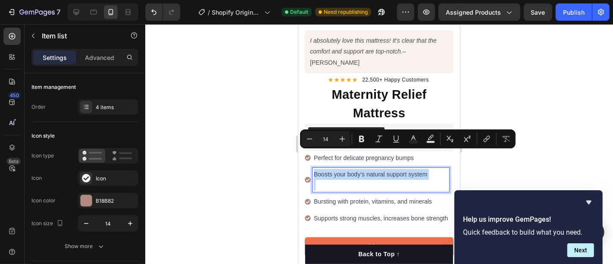
copy p "Boosts your body’s natural support system"
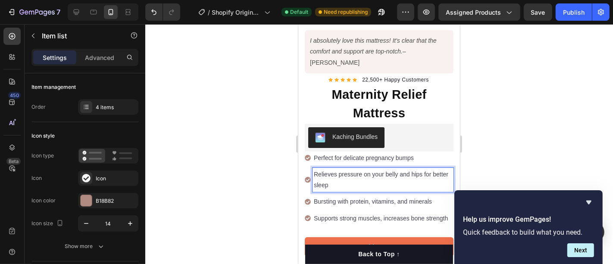
click at [351, 152] on p "Perfect for delicate pregnancy bumps" at bounding box center [382, 157] width 138 height 11
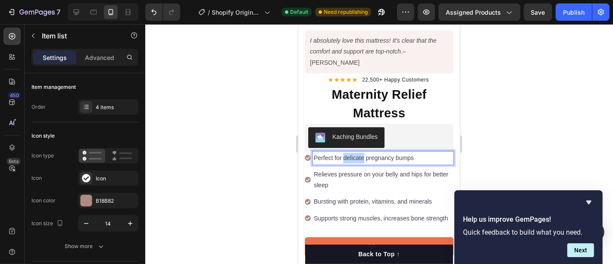
click at [352, 152] on p "Perfect for delicate pregnancy bumps" at bounding box center [382, 157] width 138 height 11
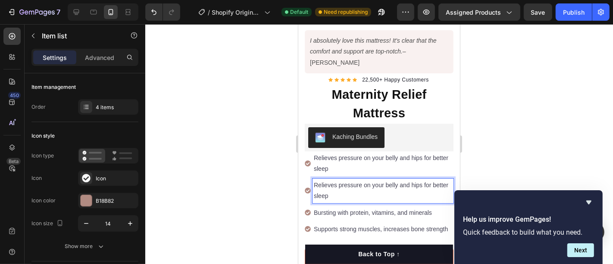
click at [339, 179] on p "Relieves pressure on your belly and hips for better sleep" at bounding box center [382, 190] width 138 height 22
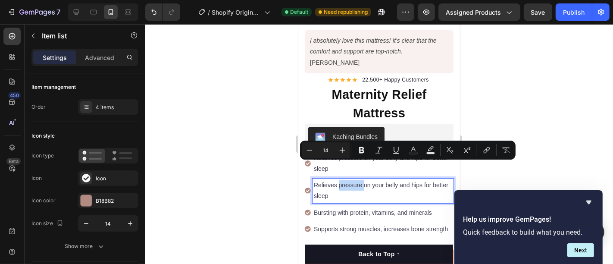
click at [339, 179] on p "Relieves pressure on your belly and hips for better sleep" at bounding box center [382, 190] width 138 height 22
click at [337, 179] on p "Relieves pressure on your belly and hips for better sleep" at bounding box center [382, 190] width 138 height 22
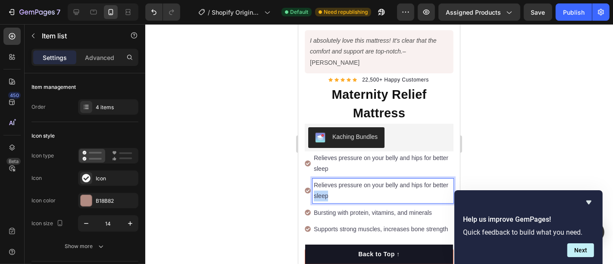
click at [337, 179] on p "Relieves pressure on your belly and hips for better sleep" at bounding box center [382, 190] width 138 height 22
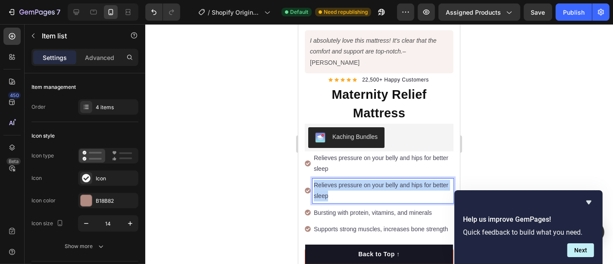
click at [337, 179] on p "Relieves pressure on your belly and hips for better sleep" at bounding box center [382, 190] width 138 height 22
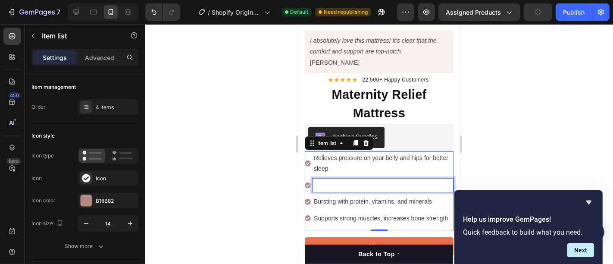
scroll to position [190, 0]
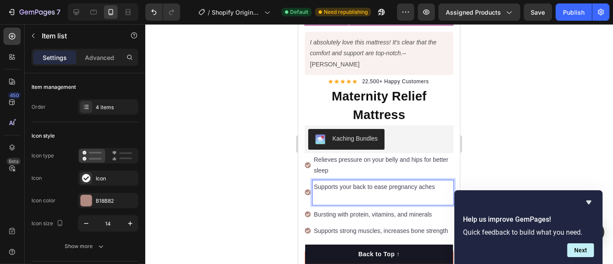
click at [334, 181] on p "Supports your back to ease pregnancy aches" at bounding box center [382, 186] width 138 height 11
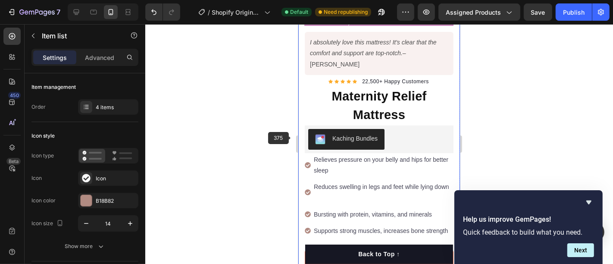
click at [260, 134] on div at bounding box center [379, 144] width 468 height 240
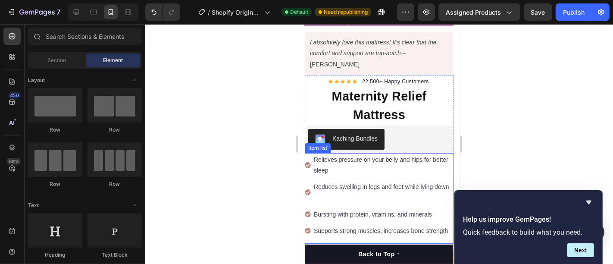
click at [331, 154] on p "Relieves pressure on your belly and hips for better sleep" at bounding box center [382, 165] width 138 height 22
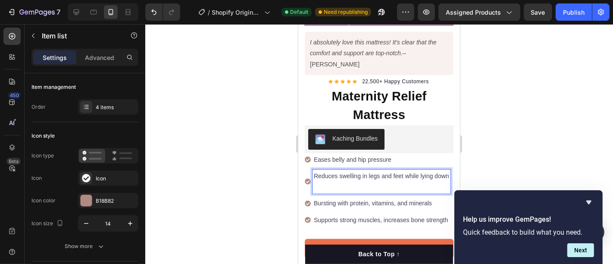
click at [328, 170] on p "Reduces swelling in legs and feet while lying down" at bounding box center [380, 175] width 135 height 11
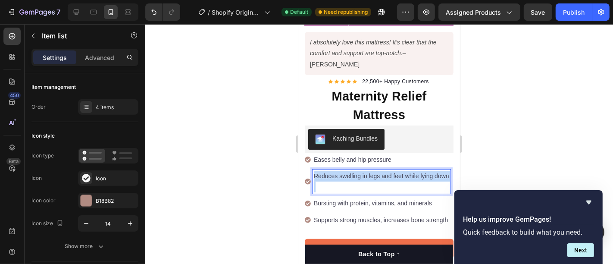
click at [328, 170] on p "Reduces swelling in legs and feet while lying down" at bounding box center [380, 175] width 135 height 11
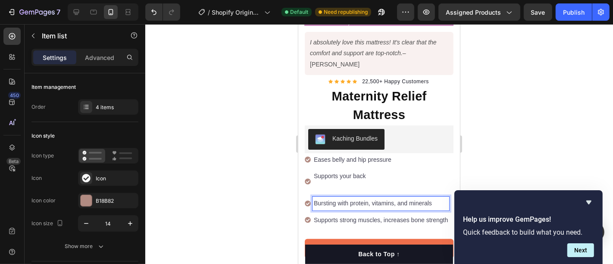
click at [327, 197] on p "Bursting with protein, vitamins, and minerals" at bounding box center [380, 202] width 134 height 11
drag, startPoint x: 327, startPoint y: 184, endPoint x: 328, endPoint y: 190, distance: 5.2
click at [328, 196] on div "Bursting with protein, vitamins, and minerals" at bounding box center [380, 202] width 137 height 13
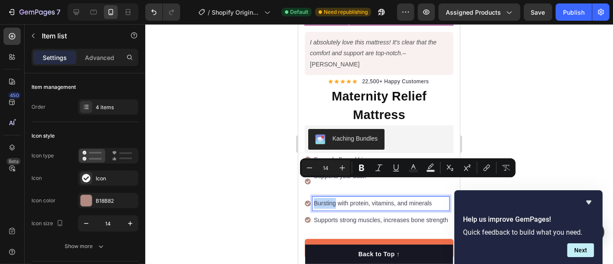
click at [342, 197] on p "Bursting with protein, vitamins, and minerals" at bounding box center [380, 202] width 134 height 11
click at [343, 197] on p "Bursting with protein, vitamins, and minerals" at bounding box center [380, 202] width 134 height 11
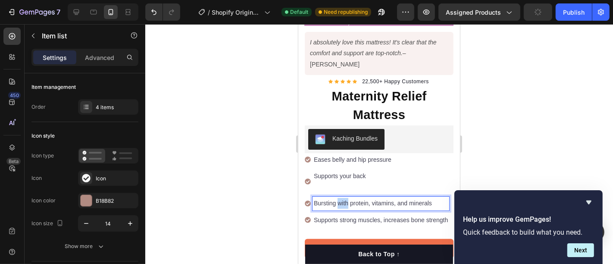
click at [344, 197] on p "Bursting with protein, vitamins, and minerals" at bounding box center [380, 202] width 134 height 11
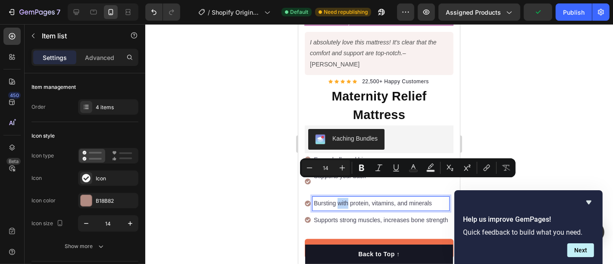
click at [348, 197] on p "Bursting with protein, vitamins, and minerals" at bounding box center [380, 202] width 134 height 11
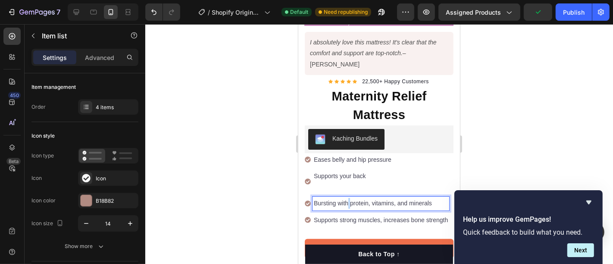
click at [348, 197] on p "Bursting with protein, vitamins, and minerals" at bounding box center [380, 202] width 134 height 11
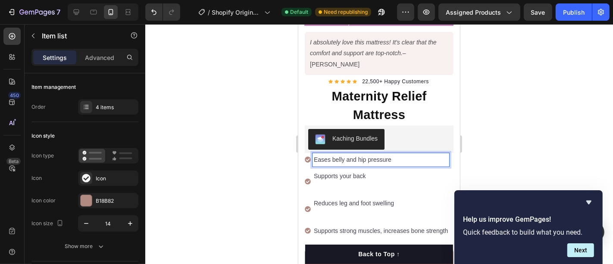
click at [334, 154] on p "Eases belly and hip pressure" at bounding box center [380, 159] width 134 height 11
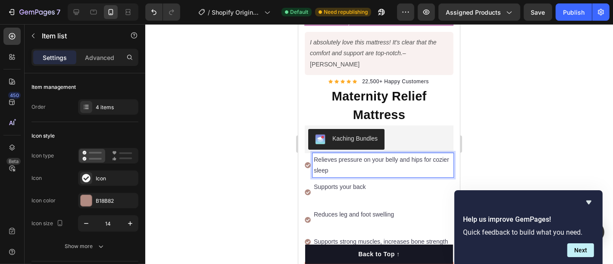
scroll to position [142, 0]
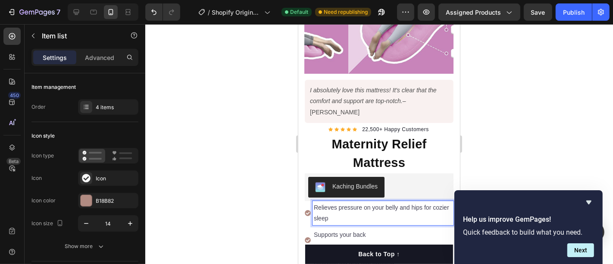
click at [335, 202] on p "Relieves pressure on your belly and hips for cozier sleep" at bounding box center [382, 213] width 138 height 22
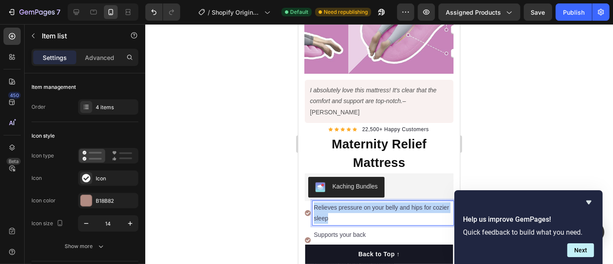
click at [335, 202] on p "Relieves pressure on your belly and hips for cozier sleep" at bounding box center [382, 213] width 138 height 22
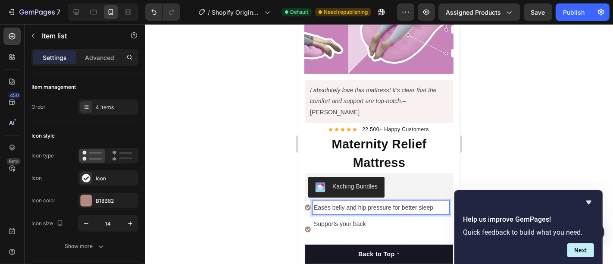
click at [332, 218] on p "Supports your back" at bounding box center [380, 223] width 134 height 11
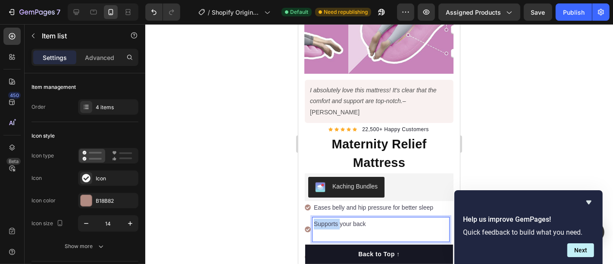
click at [332, 218] on p "Supports your back" at bounding box center [380, 223] width 134 height 11
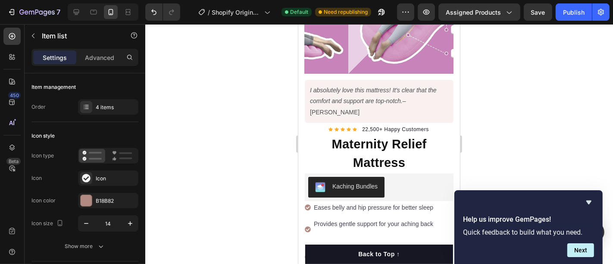
click at [195, 180] on div at bounding box center [379, 144] width 468 height 240
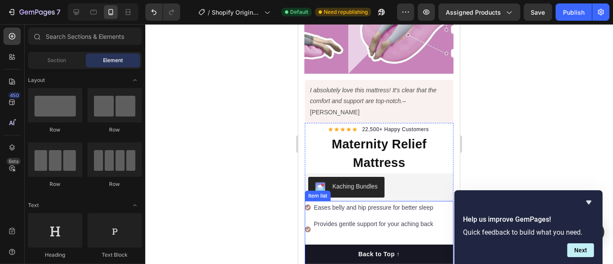
click at [328, 229] on p "Rich Text Editor. Editing area: main" at bounding box center [380, 234] width 134 height 11
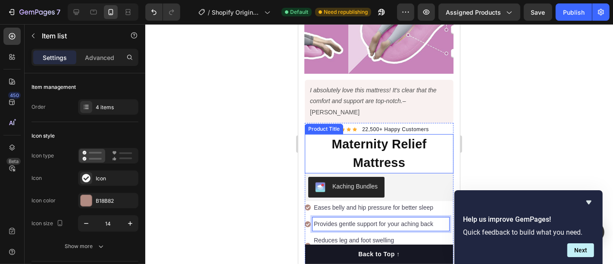
scroll to position [237, 0]
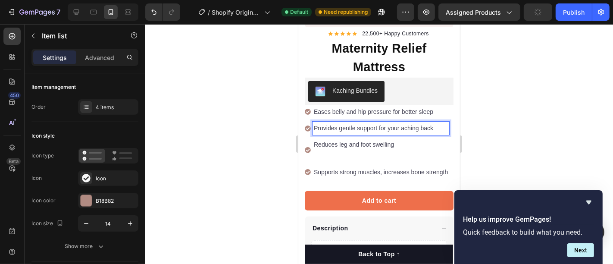
click at [349, 139] on p "Reduces leg and foot swelling" at bounding box center [380, 144] width 134 height 11
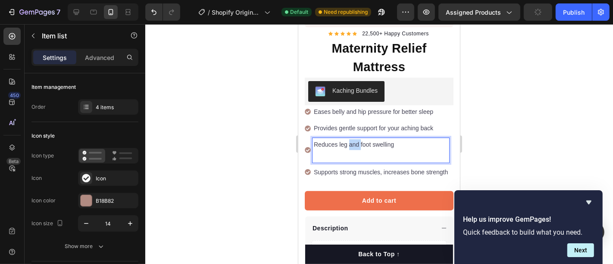
click at [349, 139] on p "Reduces leg and foot swelling" at bounding box center [380, 144] width 134 height 11
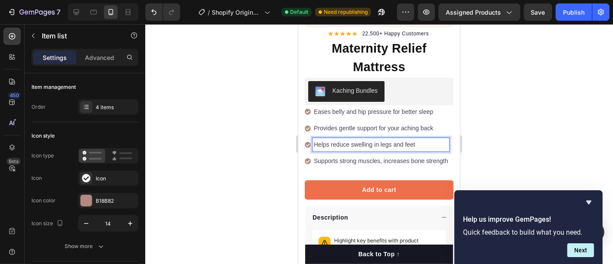
click at [331, 155] on p "Supports strong muscles, increases bone strength" at bounding box center [380, 160] width 134 height 11
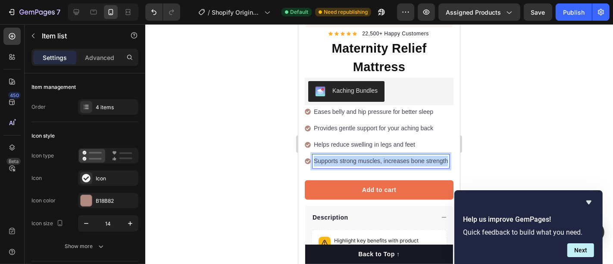
click at [331, 155] on p "Supports strong muscles, increases bone strength" at bounding box center [380, 160] width 134 height 11
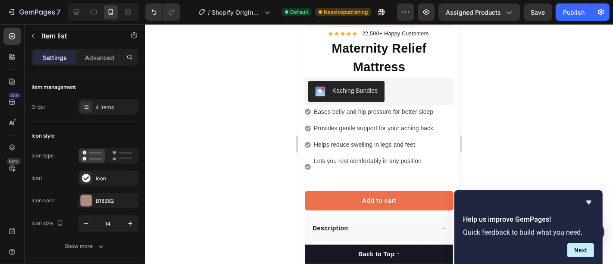
click at [215, 109] on div at bounding box center [379, 144] width 468 height 240
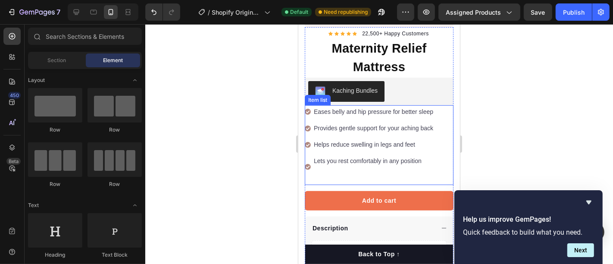
click at [317, 166] on p "Rich Text Editor. Editing area: main" at bounding box center [372, 171] width 119 height 11
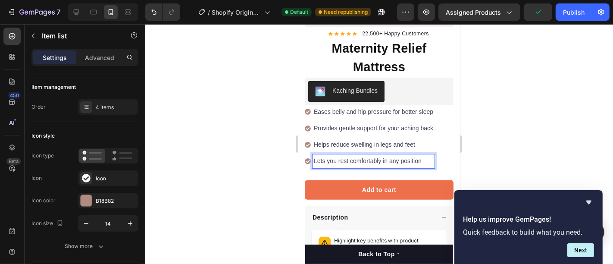
click at [218, 99] on div at bounding box center [379, 144] width 468 height 240
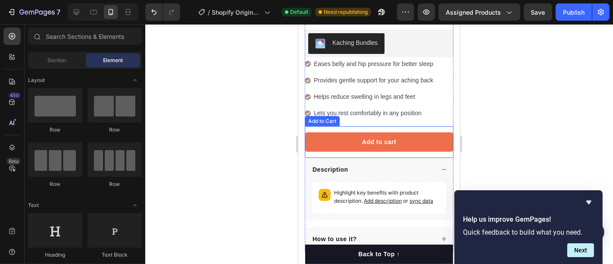
scroll to position [333, 0]
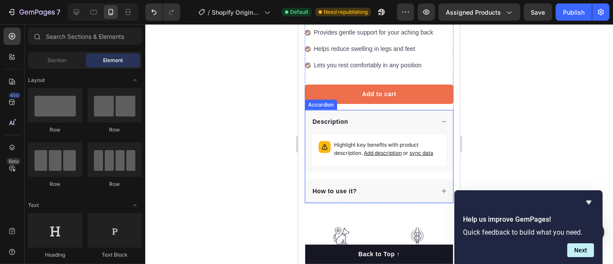
click at [346, 179] on div "How to use it?" at bounding box center [379, 191] width 148 height 24
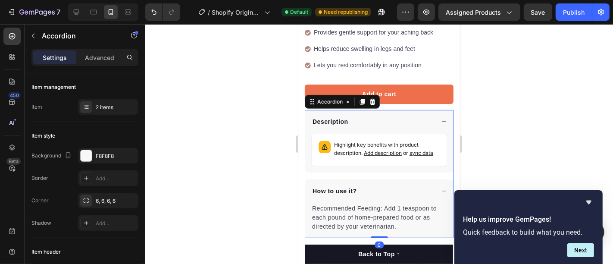
click at [359, 185] on div "How to use it?" at bounding box center [372, 191] width 123 height 12
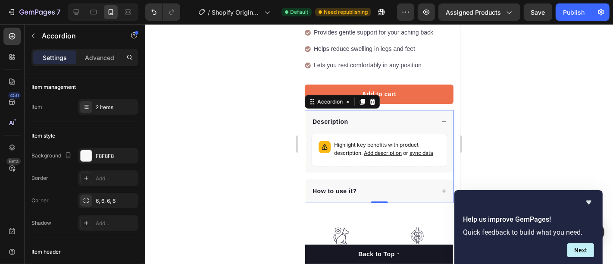
click at [368, 116] on div "Description" at bounding box center [372, 122] width 123 height 12
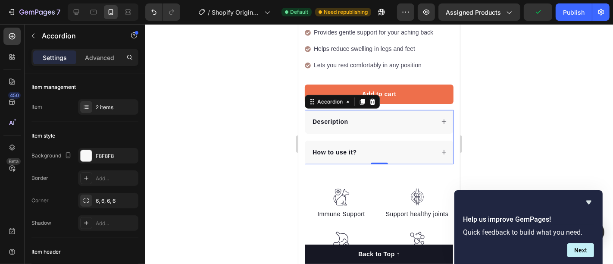
click at [370, 116] on div "Description" at bounding box center [372, 122] width 123 height 12
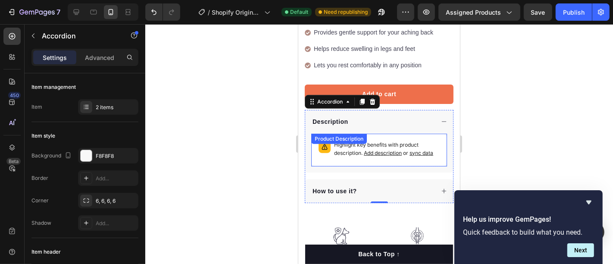
click at [345, 141] on p "Highlight key benefits with product description. Add description or sync data" at bounding box center [387, 149] width 106 height 16
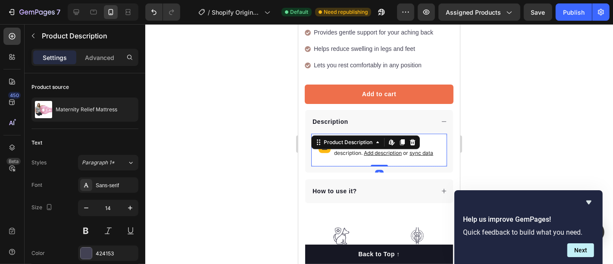
click at [506, 109] on div at bounding box center [379, 144] width 468 height 240
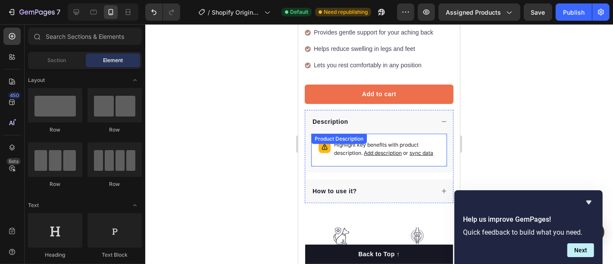
click at [378, 149] on span "Add description" at bounding box center [382, 152] width 38 height 6
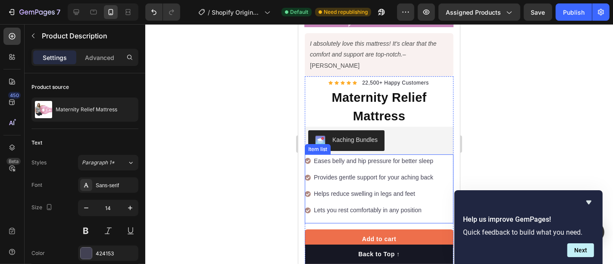
scroll to position [142, 0]
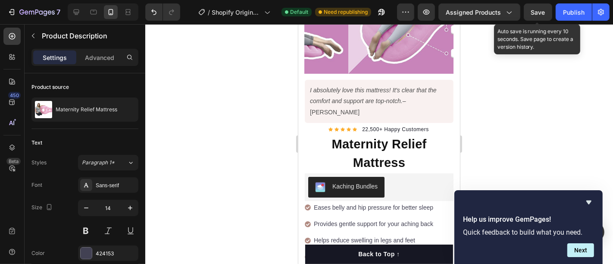
drag, startPoint x: 533, startPoint y: 12, endPoint x: 490, endPoint y: 22, distance: 43.4
click at [532, 12] on span "Save" at bounding box center [538, 12] width 14 height 7
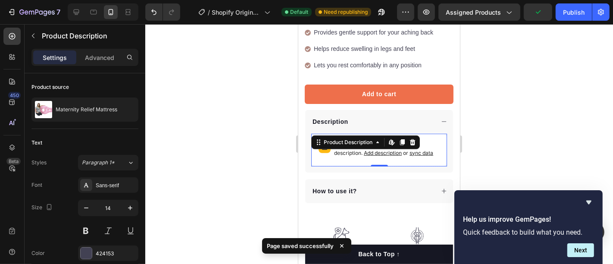
scroll to position [285, 0]
